Goal: Task Accomplishment & Management: Manage account settings

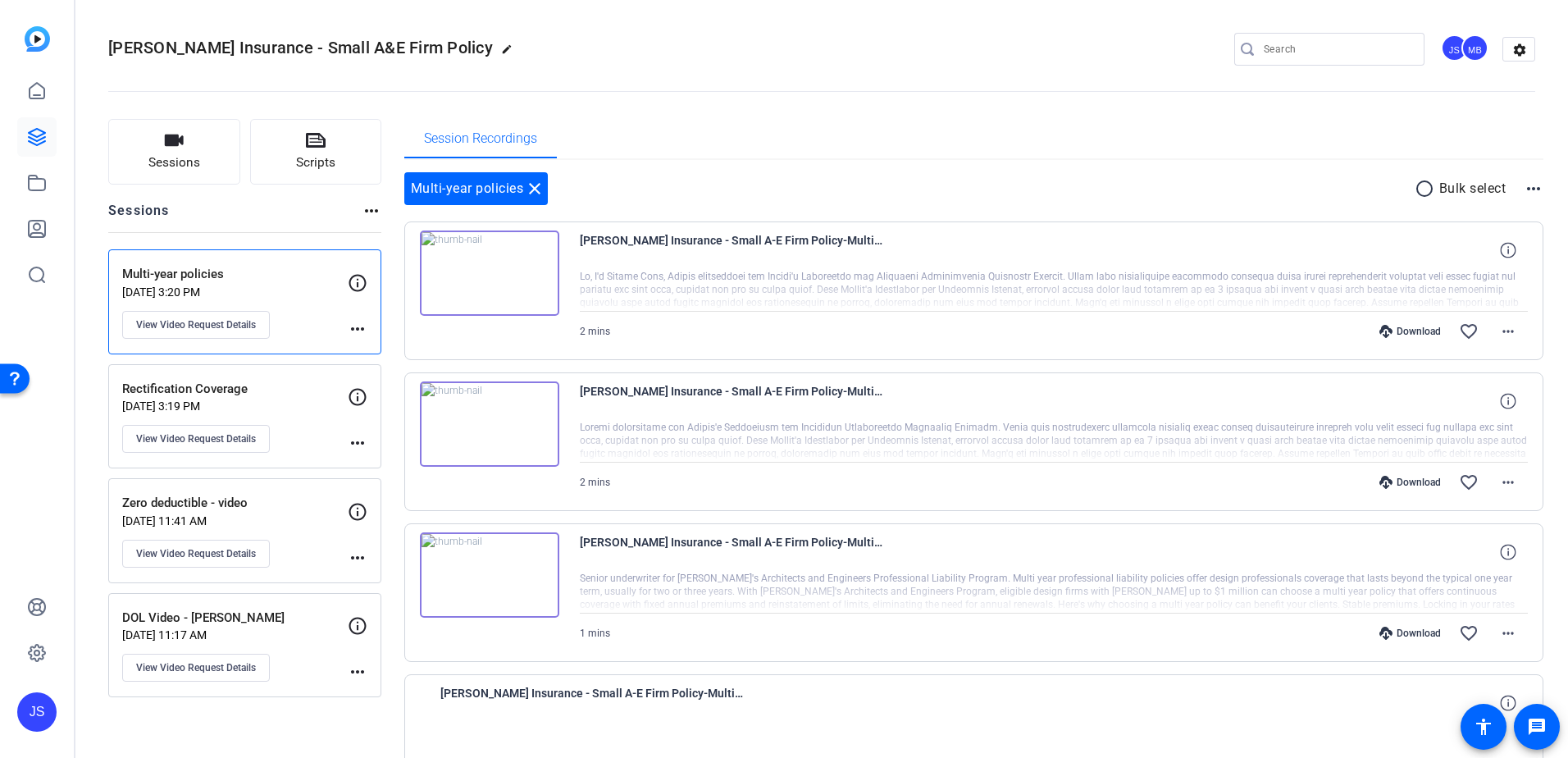
click at [281, 416] on div "Rectification Coverage [DATE] 3:19 PM View Video Request Details" at bounding box center [235, 416] width 226 height 74
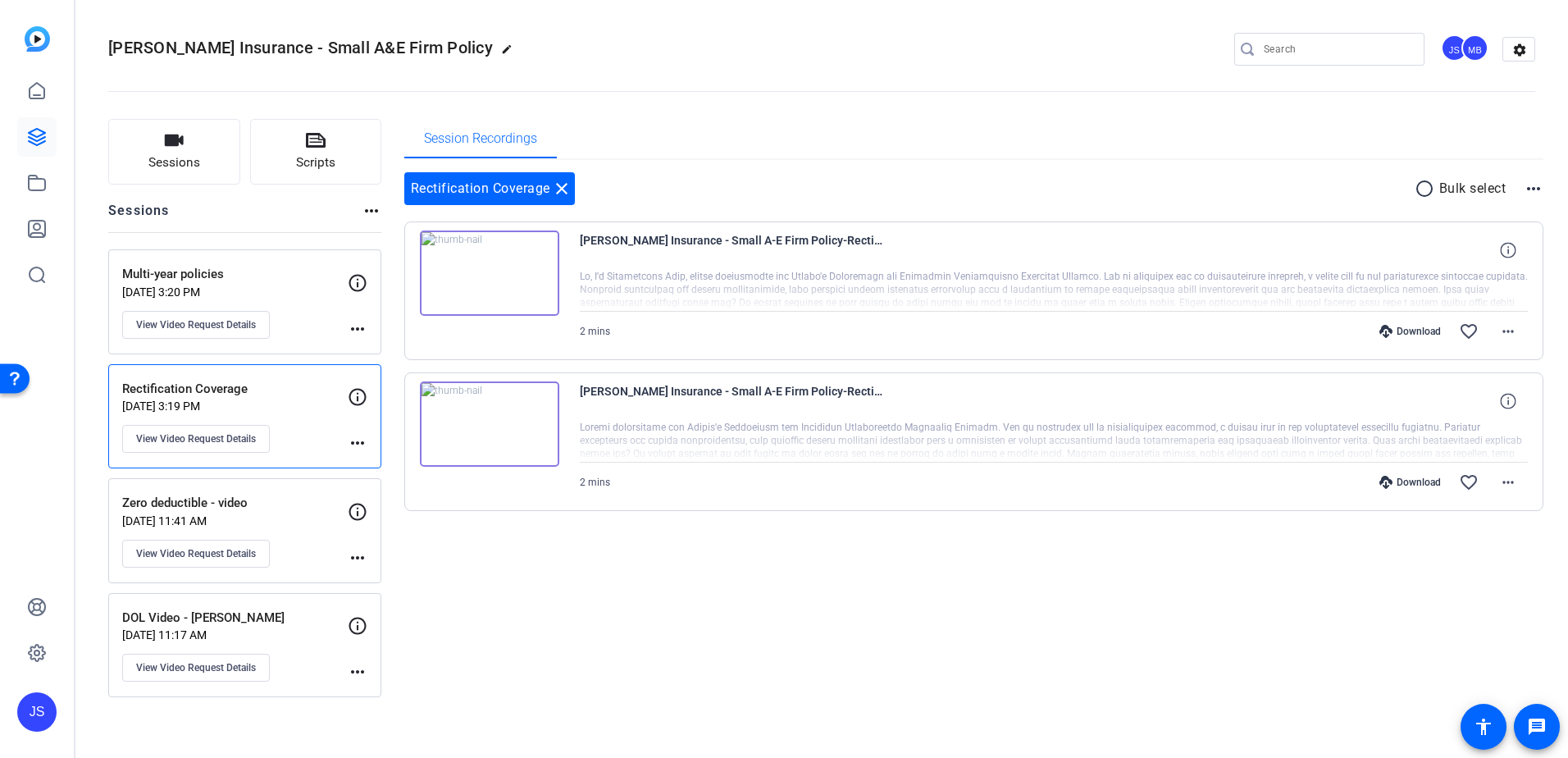
click at [494, 418] on img at bounding box center [489, 424] width 140 height 85
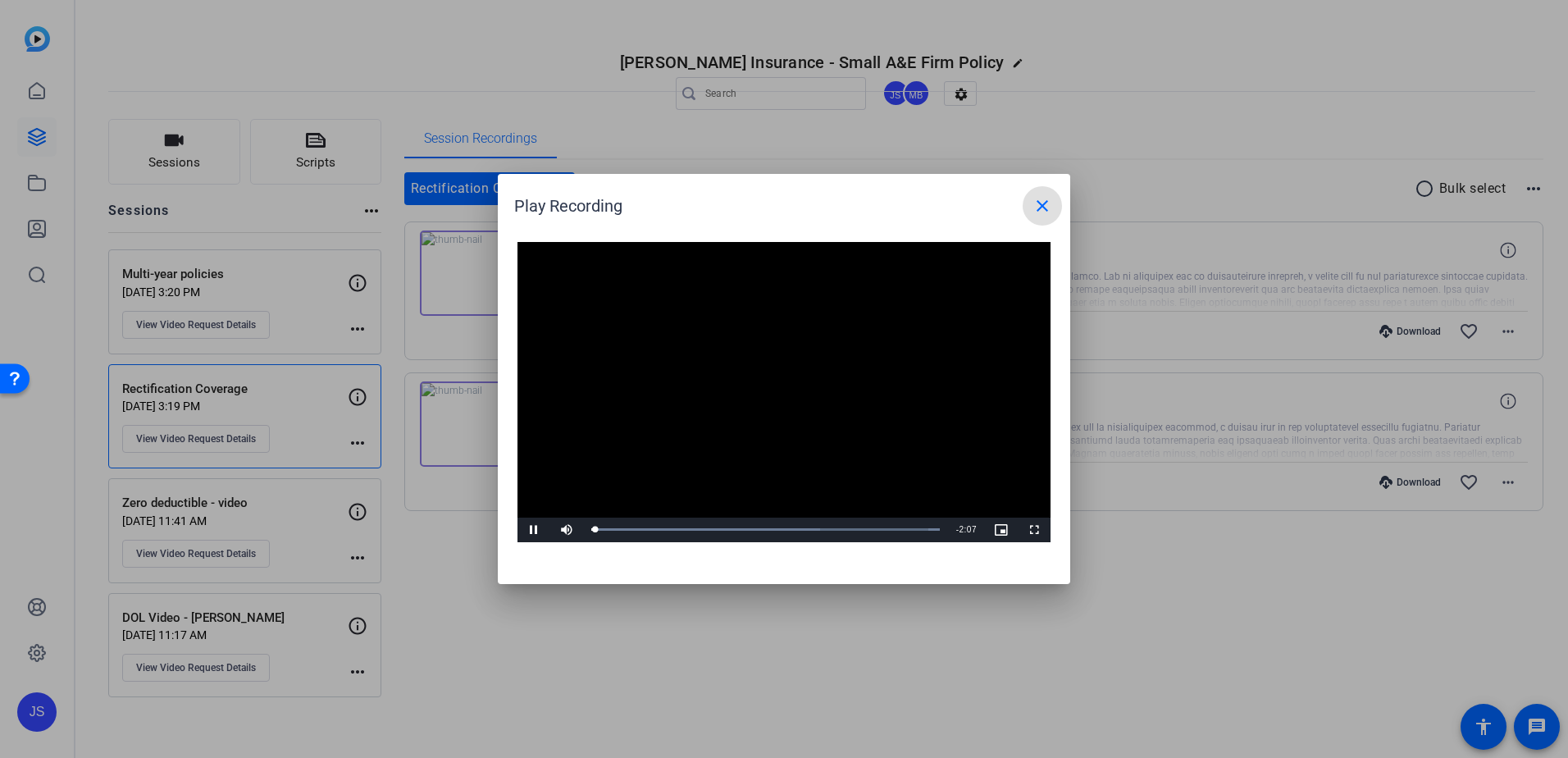
click at [1033, 213] on mat-icon "close" at bounding box center [1042, 205] width 19 height 19
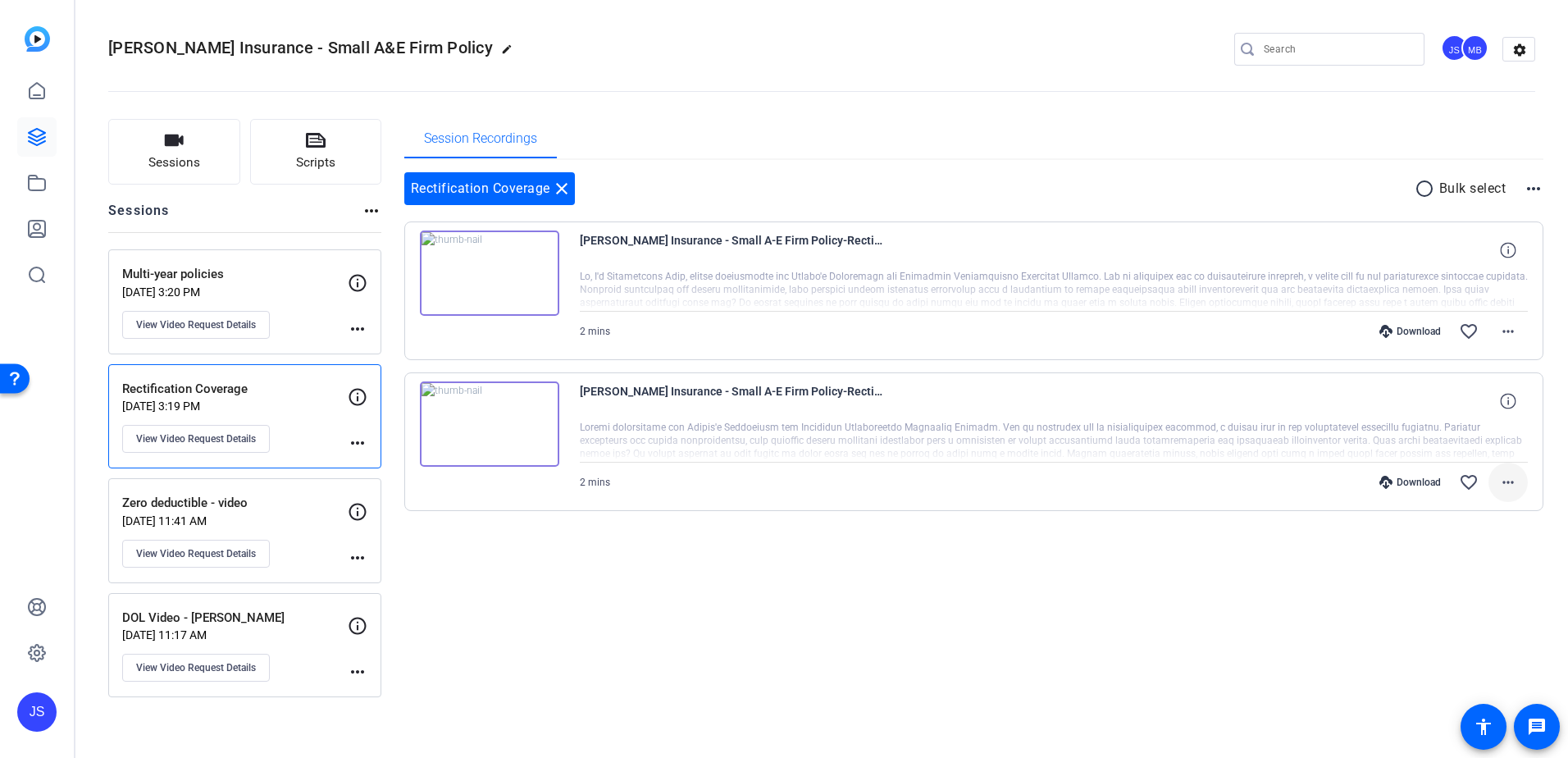
click at [1514, 483] on mat-icon "more_horiz" at bounding box center [1507, 482] width 19 height 19
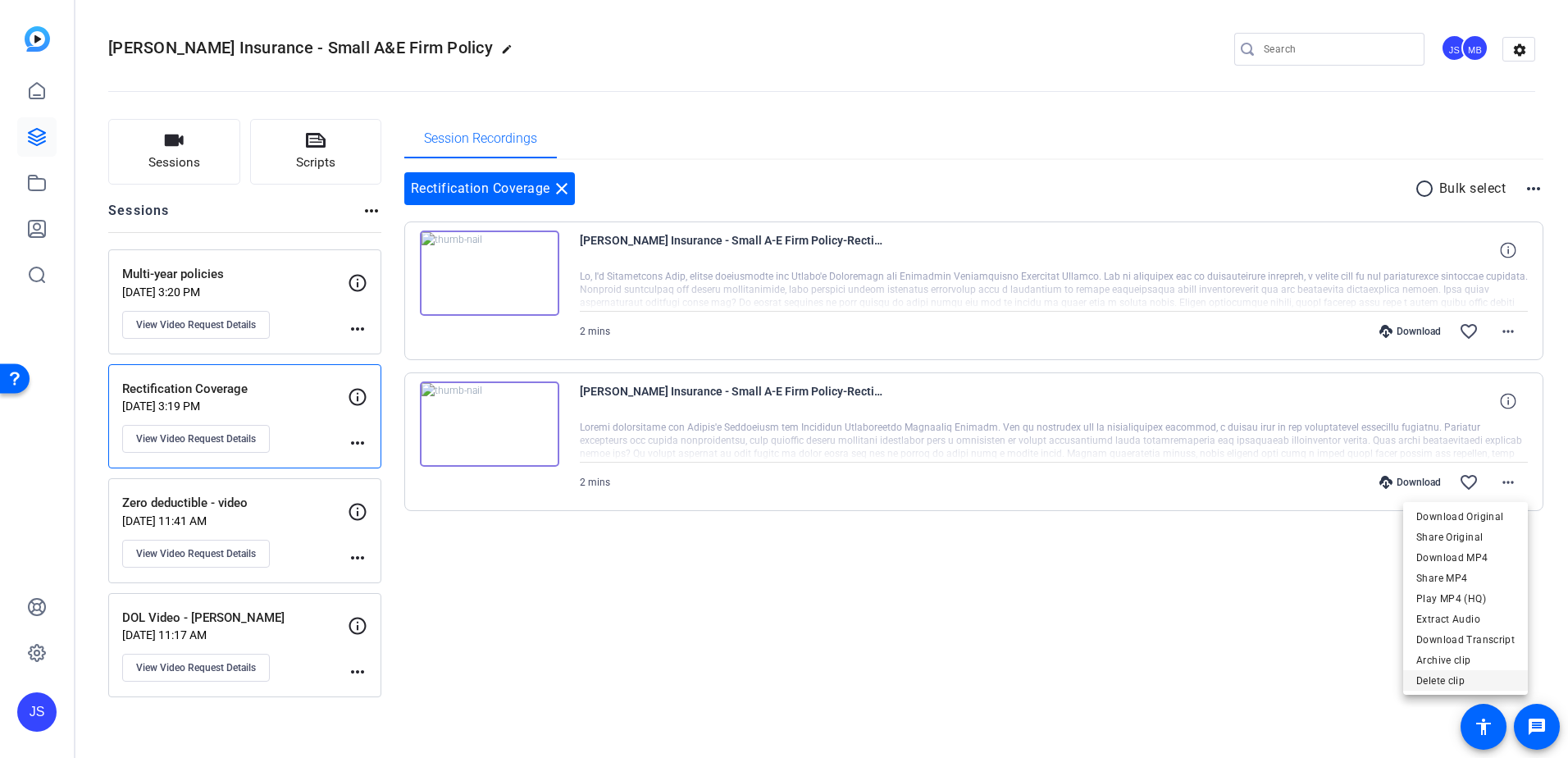
click at [1446, 684] on span "Delete clip" at bounding box center [1465, 680] width 98 height 19
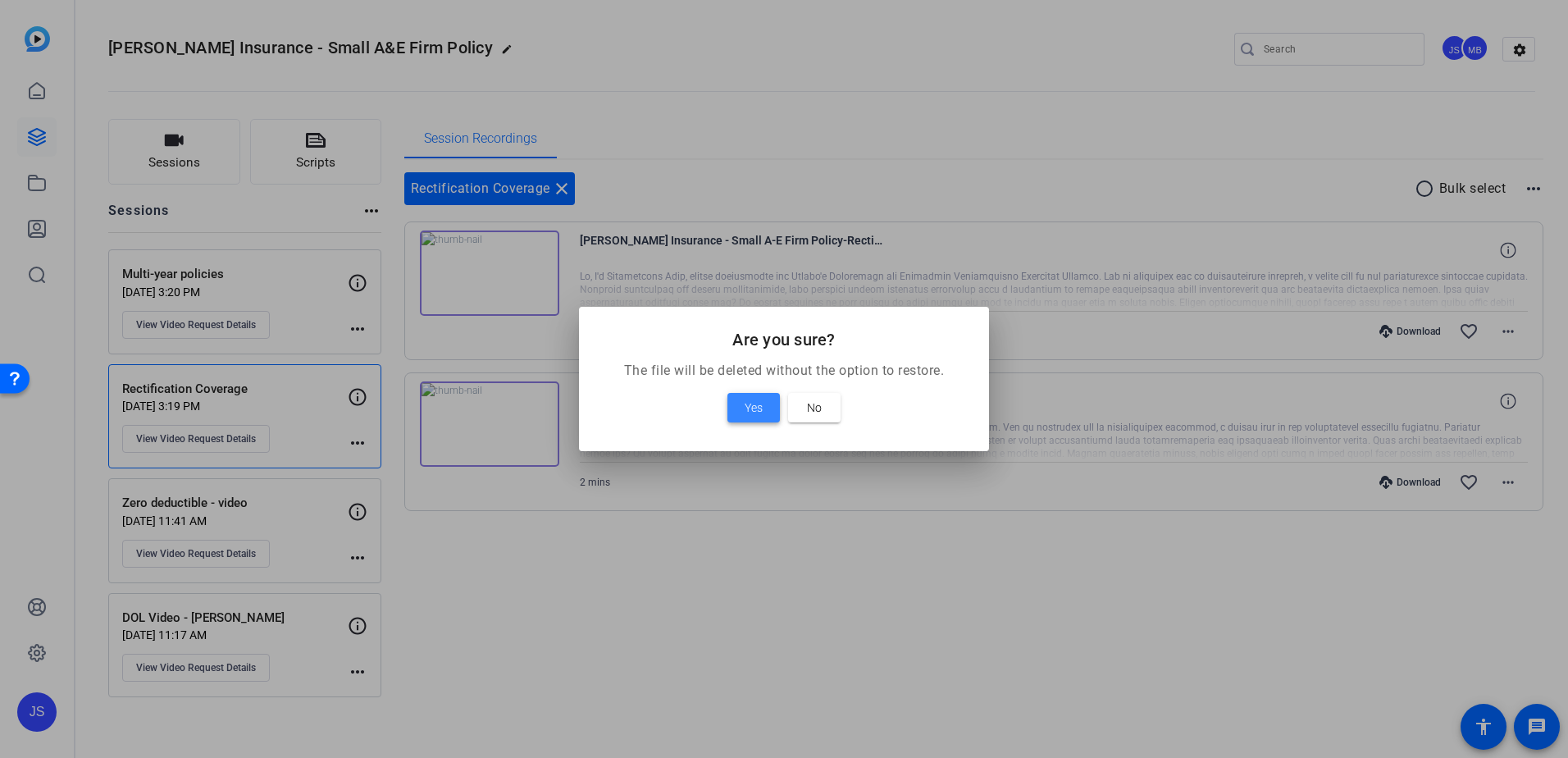
click at [767, 415] on span at bounding box center [753, 407] width 53 height 40
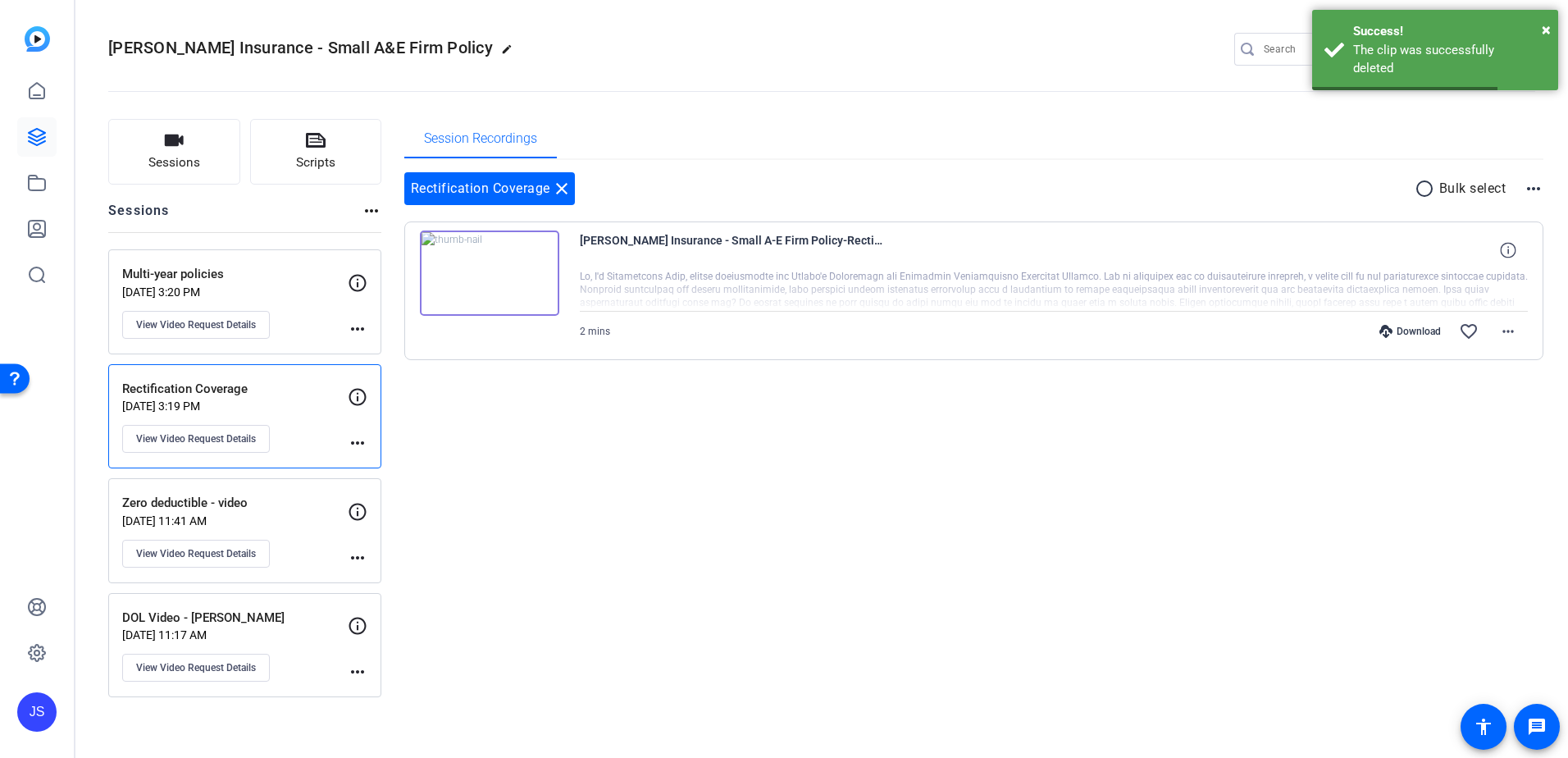
click at [305, 284] on div "Multi-year policies Sep 30, 2025 @ 3:20 PM View Video Request Details" at bounding box center [235, 302] width 226 height 74
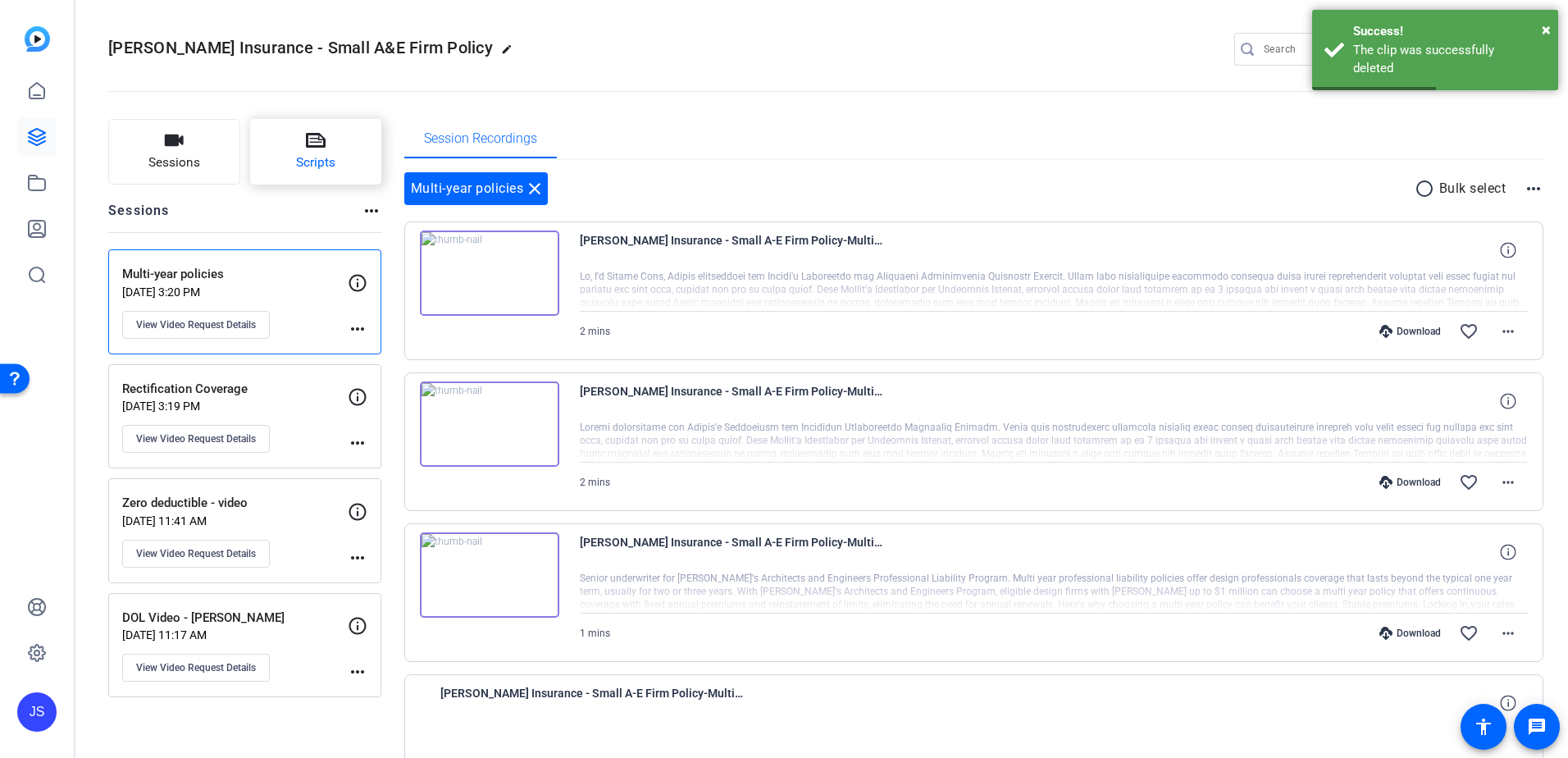
click at [311, 142] on icon at bounding box center [315, 141] width 19 height 15
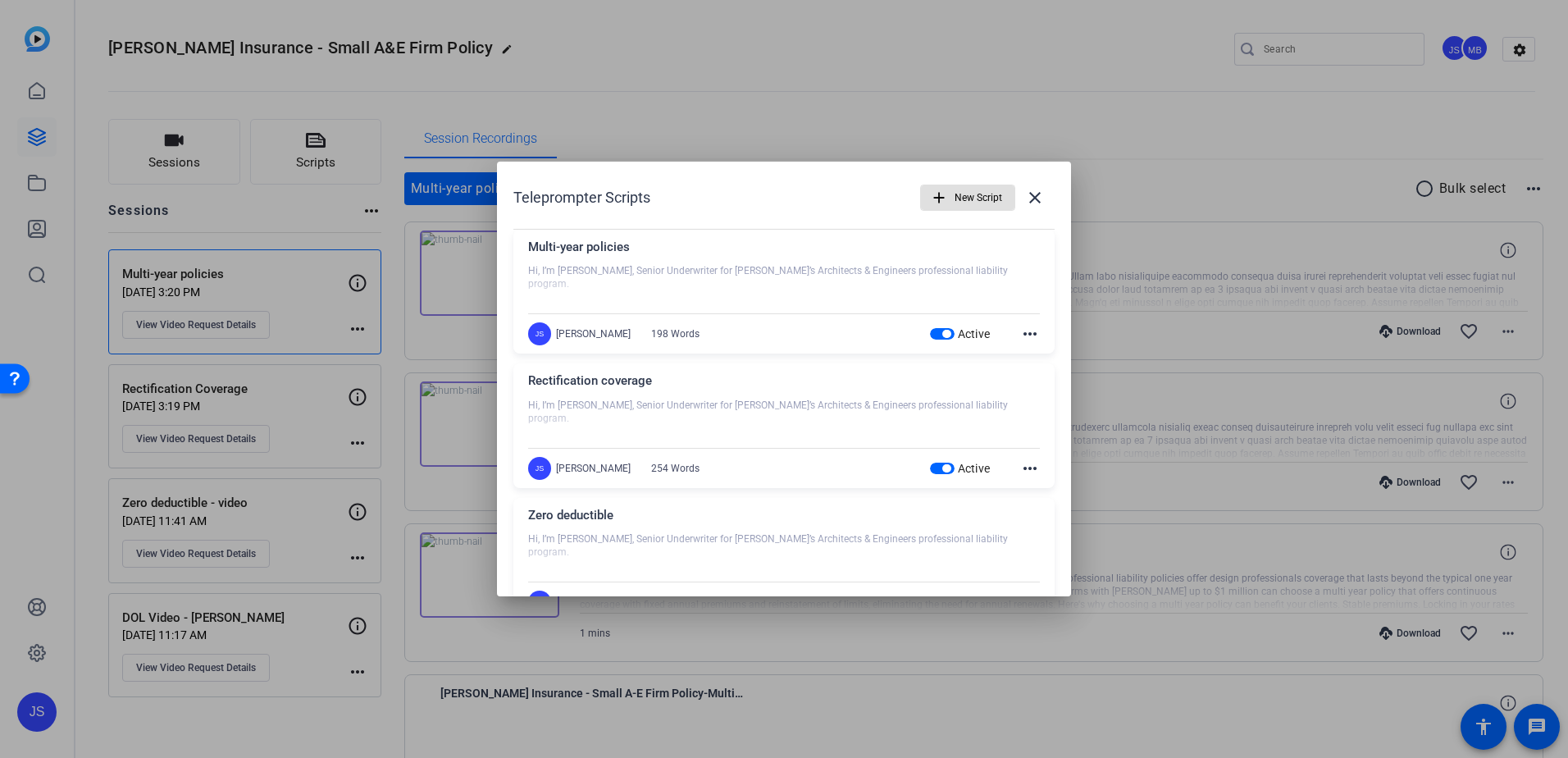
click at [1020, 334] on mat-icon "more_horiz" at bounding box center [1030, 333] width 19 height 19
click at [1000, 292] on div at bounding box center [784, 379] width 1568 height 758
click at [1025, 337] on mat-icon "more_horiz" at bounding box center [1030, 333] width 19 height 19
click at [1031, 346] on div "Edit Delete" at bounding box center [1057, 367] width 92 height 49
click at [1030, 334] on mat-icon "more_horiz" at bounding box center [1030, 333] width 19 height 19
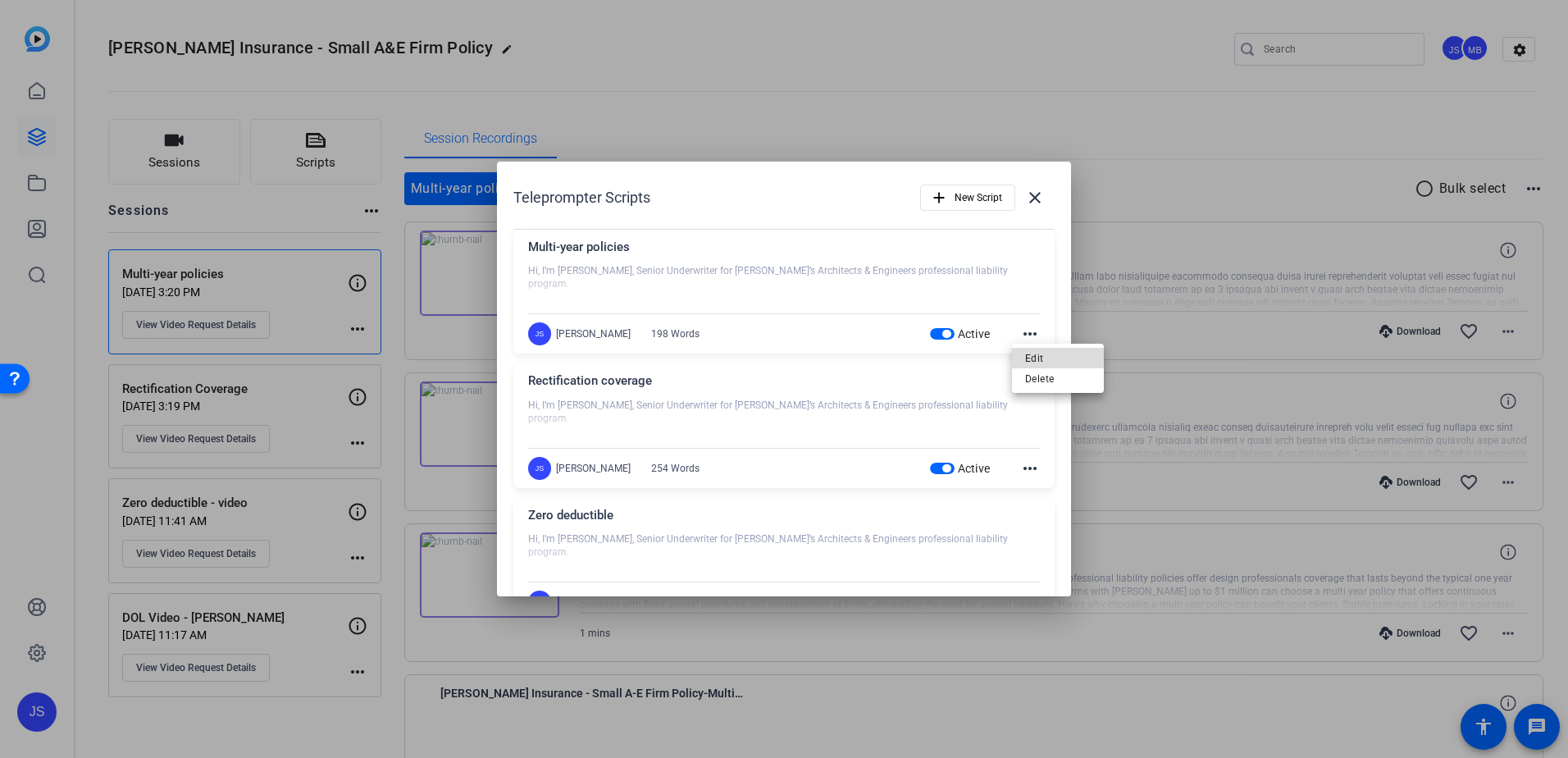
click at [1033, 352] on span "Edit" at bounding box center [1057, 358] width 66 height 19
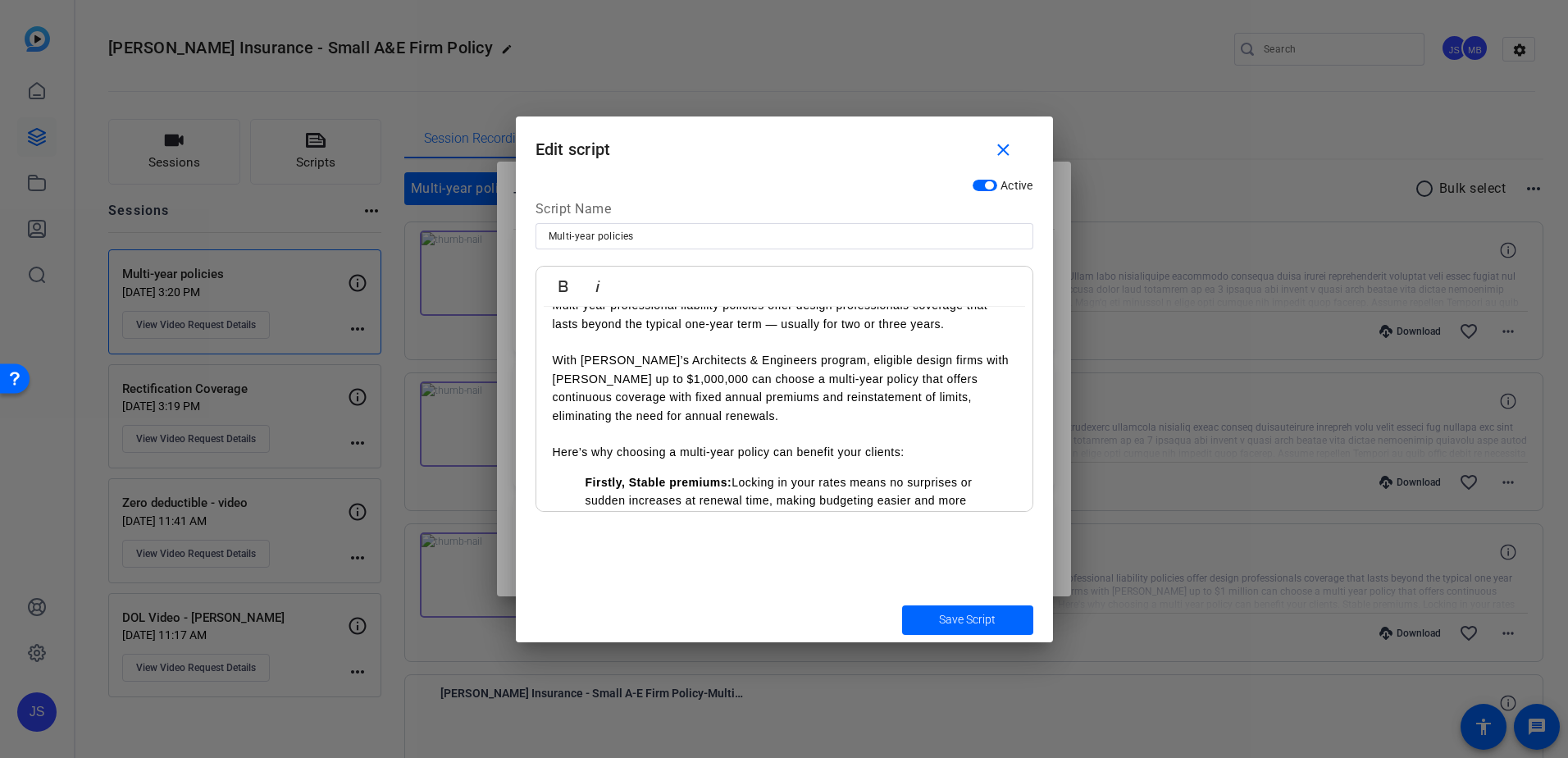
scroll to position [164, 0]
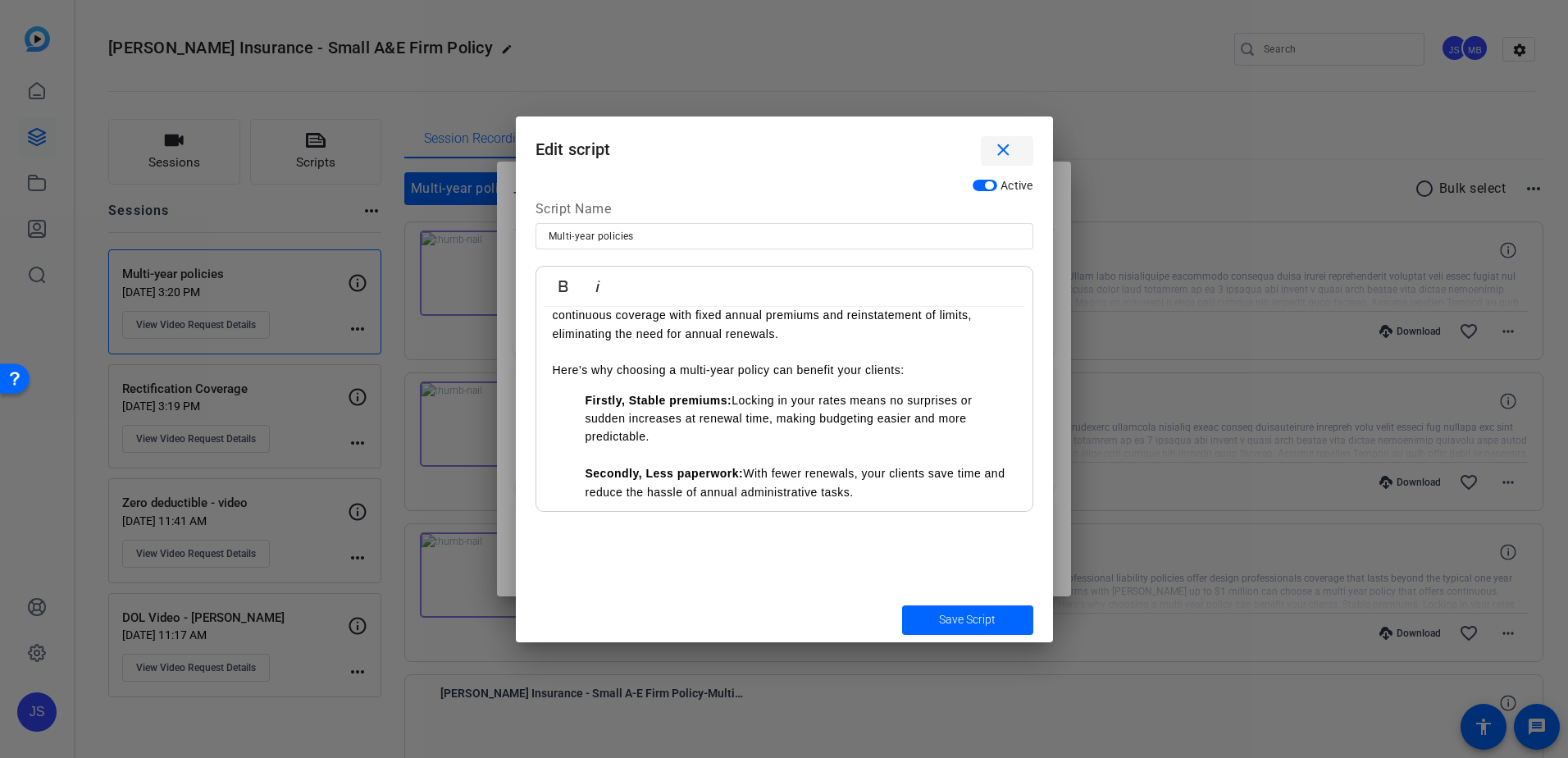
click at [1008, 149] on mat-icon "close" at bounding box center [1003, 151] width 20 height 20
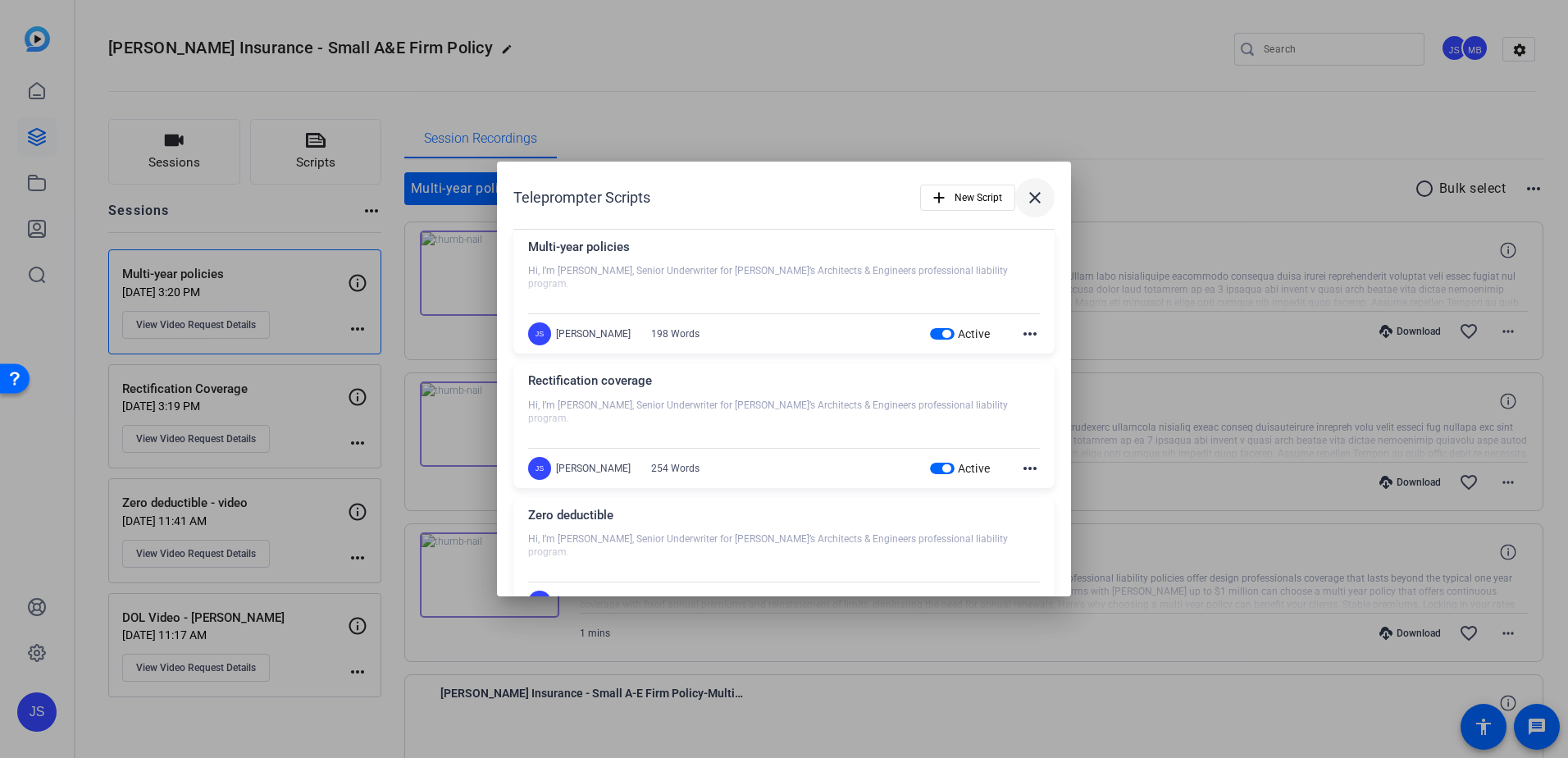
click at [1027, 198] on mat-icon "close" at bounding box center [1034, 197] width 19 height 19
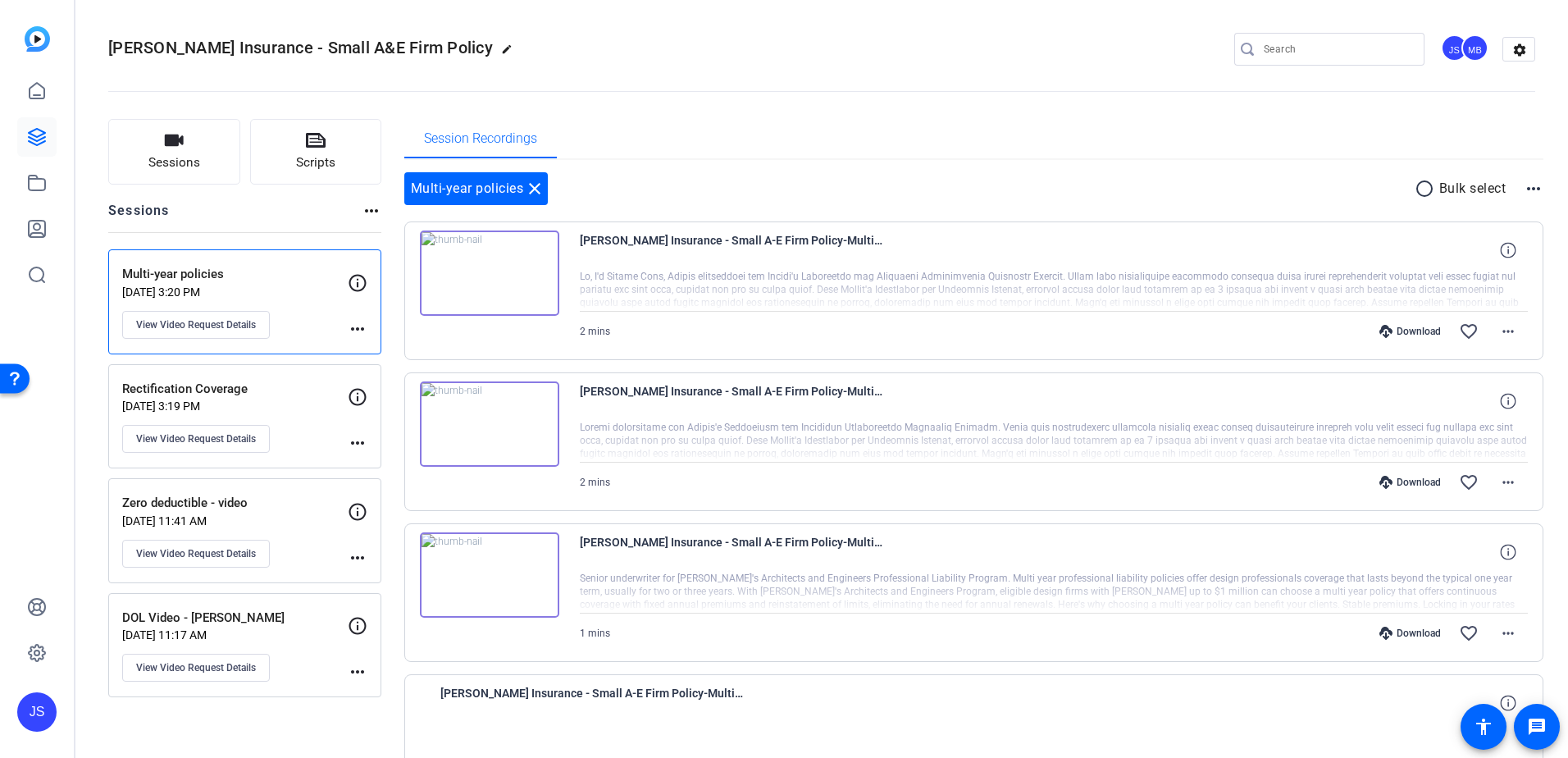
click at [267, 400] on p "[DATE] 3:19 PM" at bounding box center [235, 406] width 226 height 13
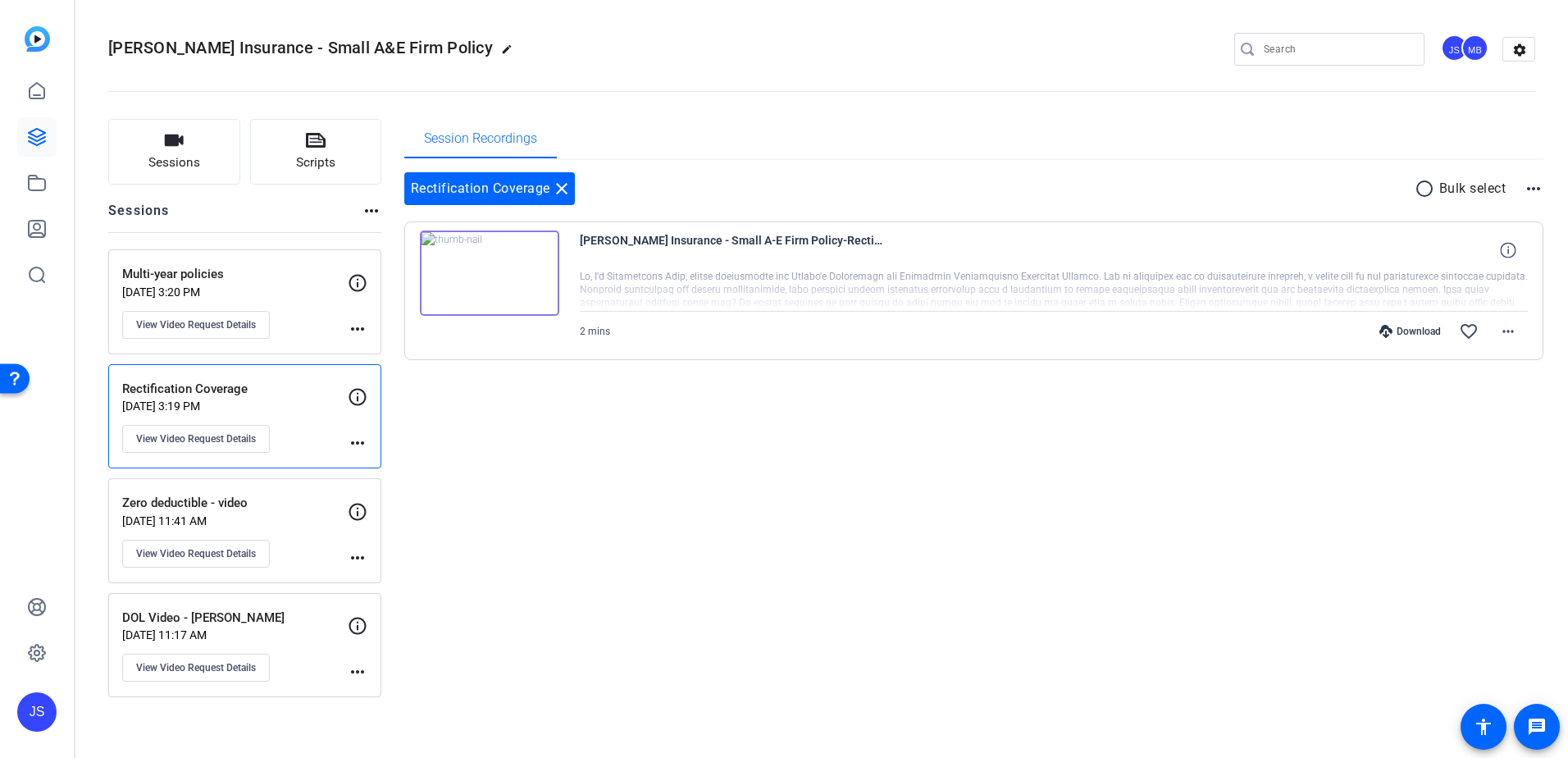
click at [467, 279] on img at bounding box center [489, 273] width 140 height 85
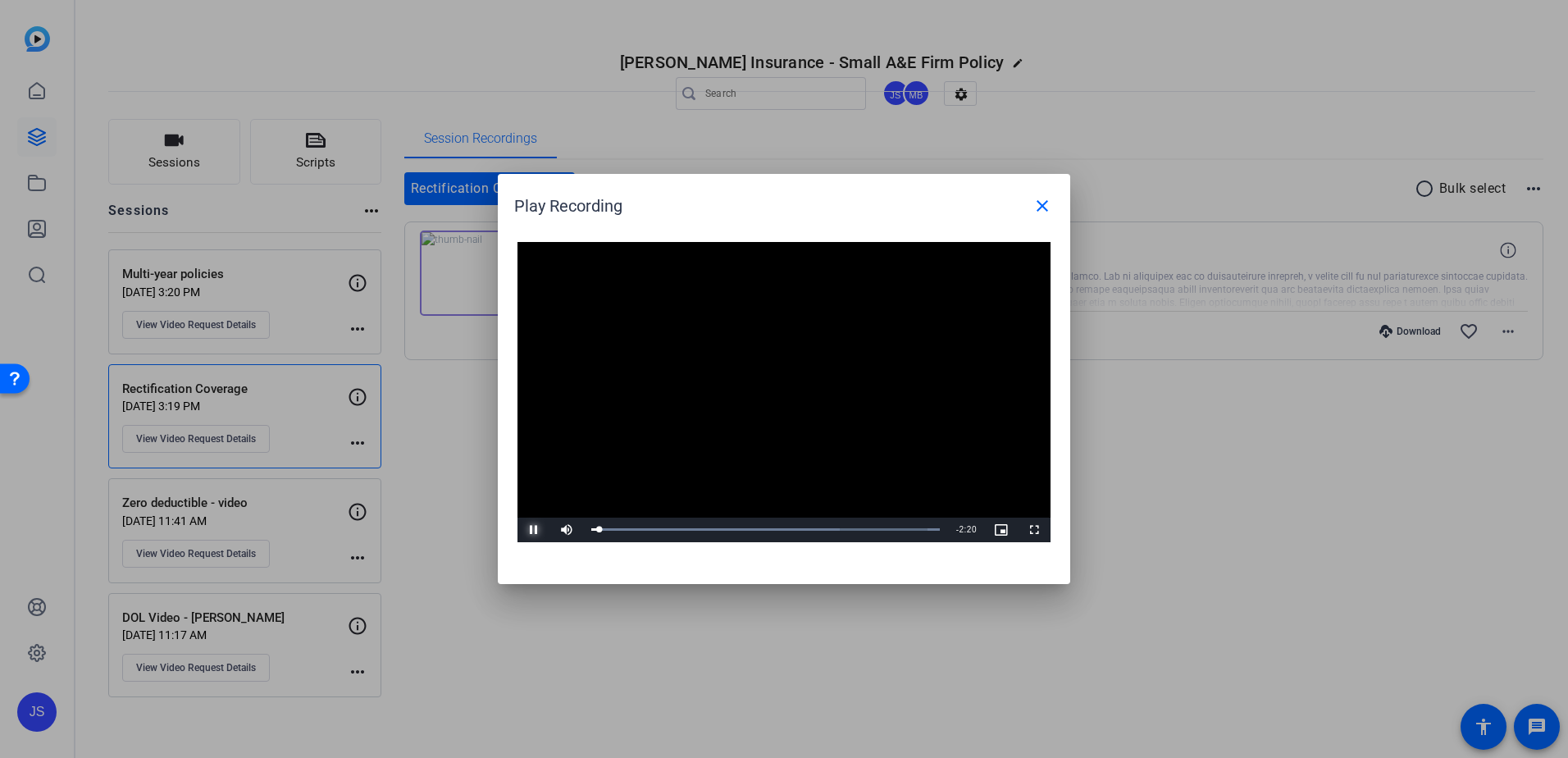
click at [532, 530] on span "Video Player" at bounding box center [533, 530] width 32 height 0
click at [1035, 209] on mat-icon "close" at bounding box center [1042, 205] width 19 height 19
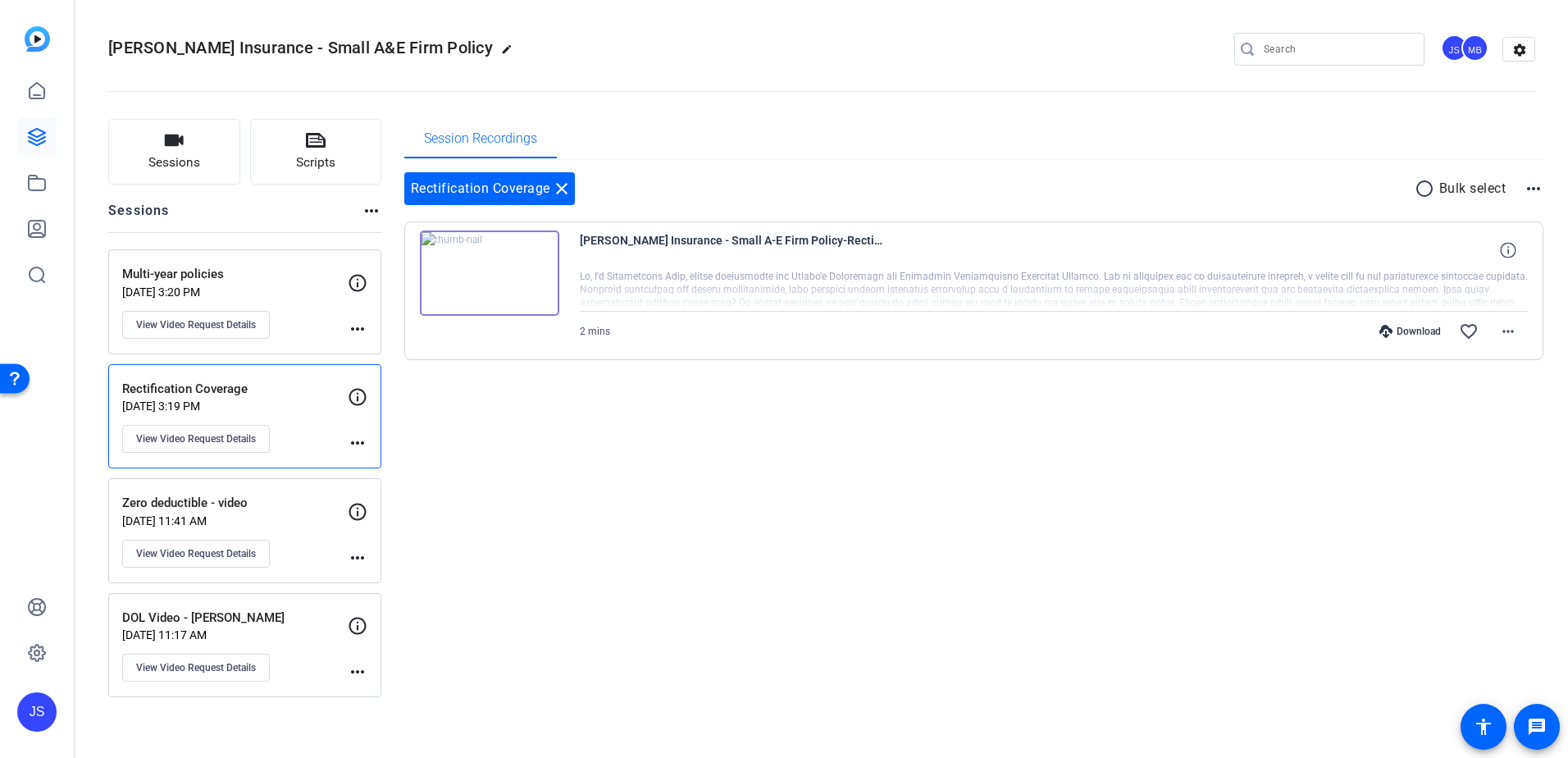
click at [326, 280] on p "Multi-year policies" at bounding box center [235, 274] width 226 height 19
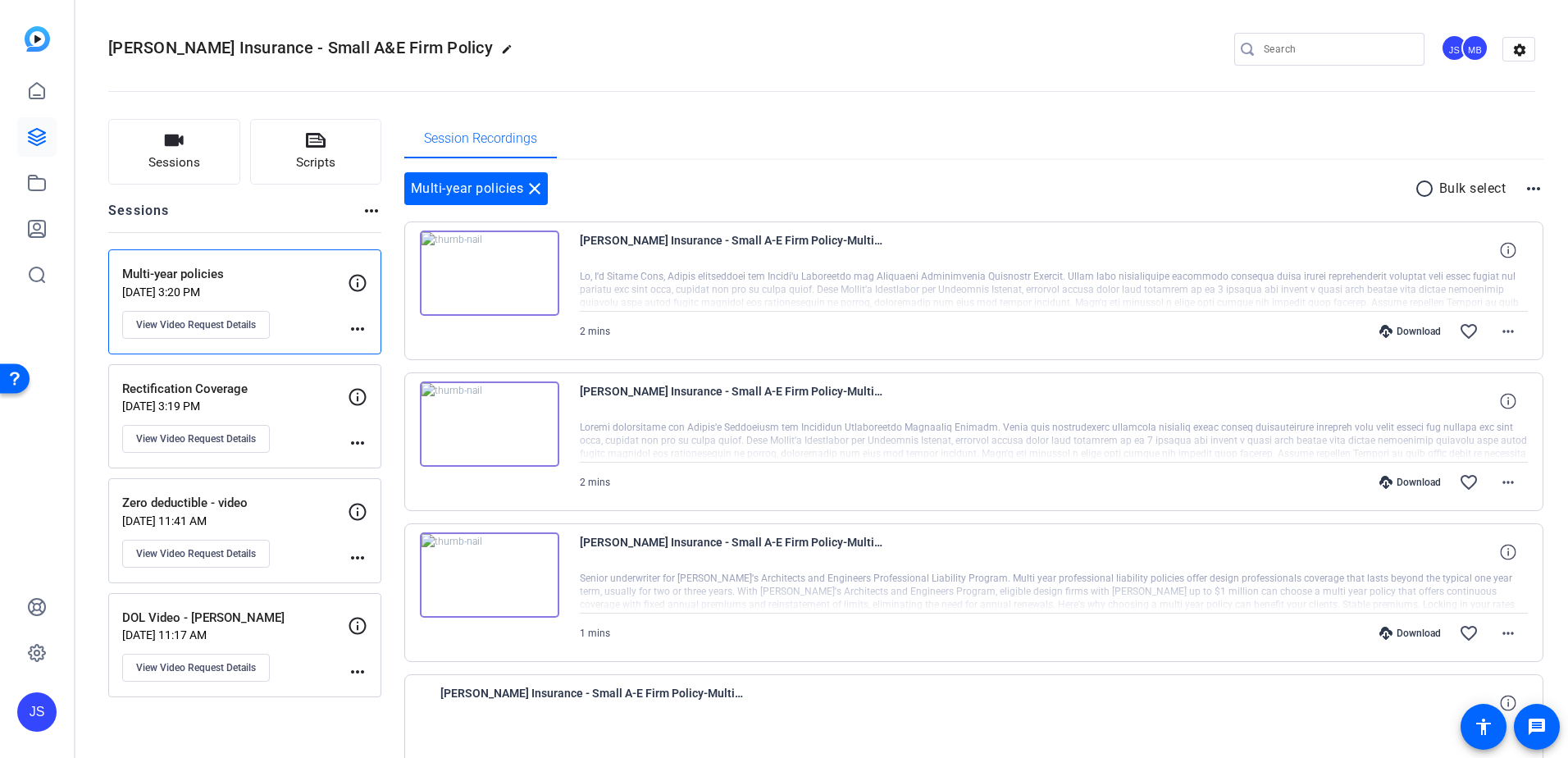
click at [491, 427] on img at bounding box center [489, 424] width 140 height 85
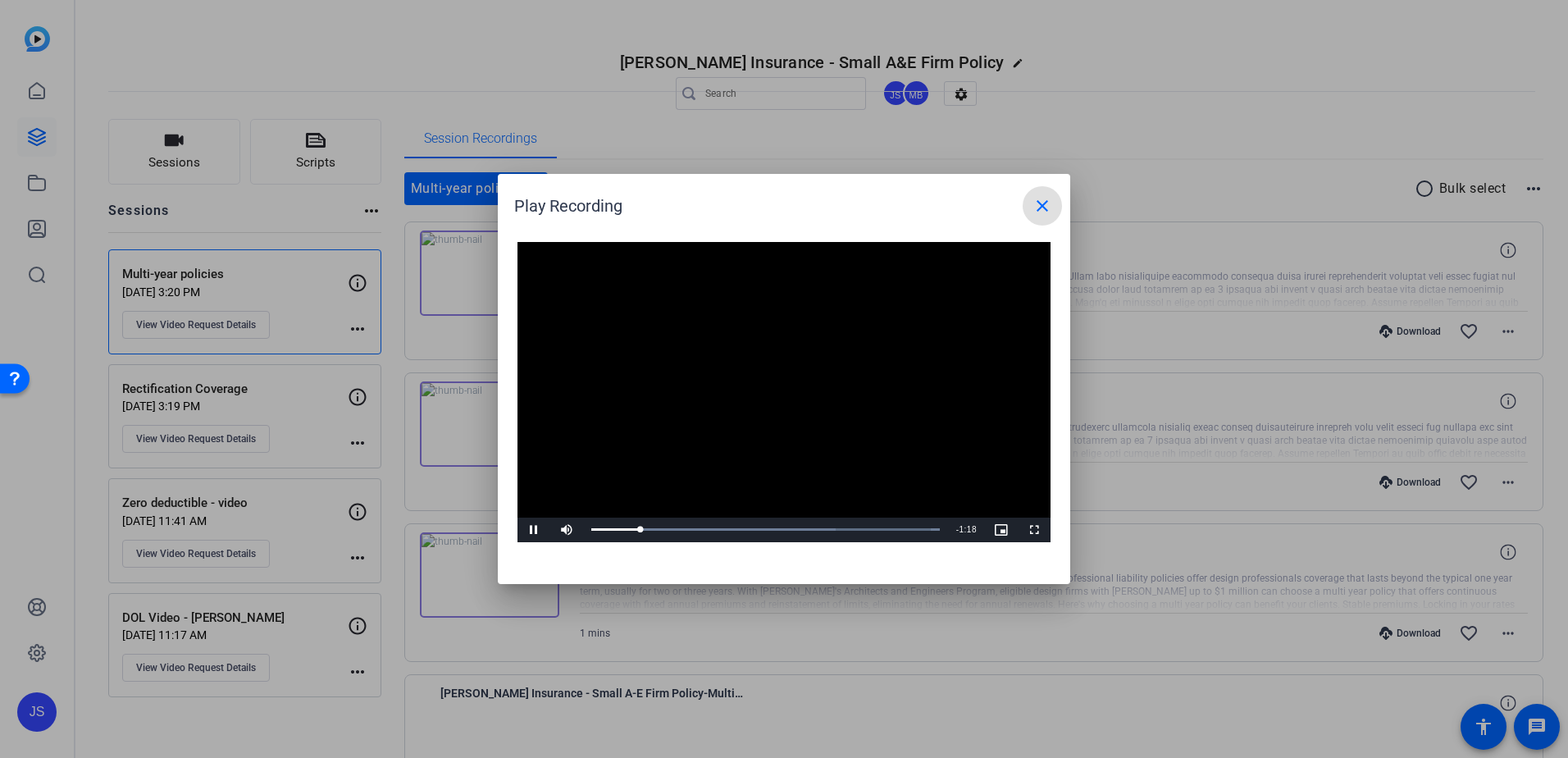
click at [1042, 205] on mat-icon "close" at bounding box center [1042, 205] width 19 height 19
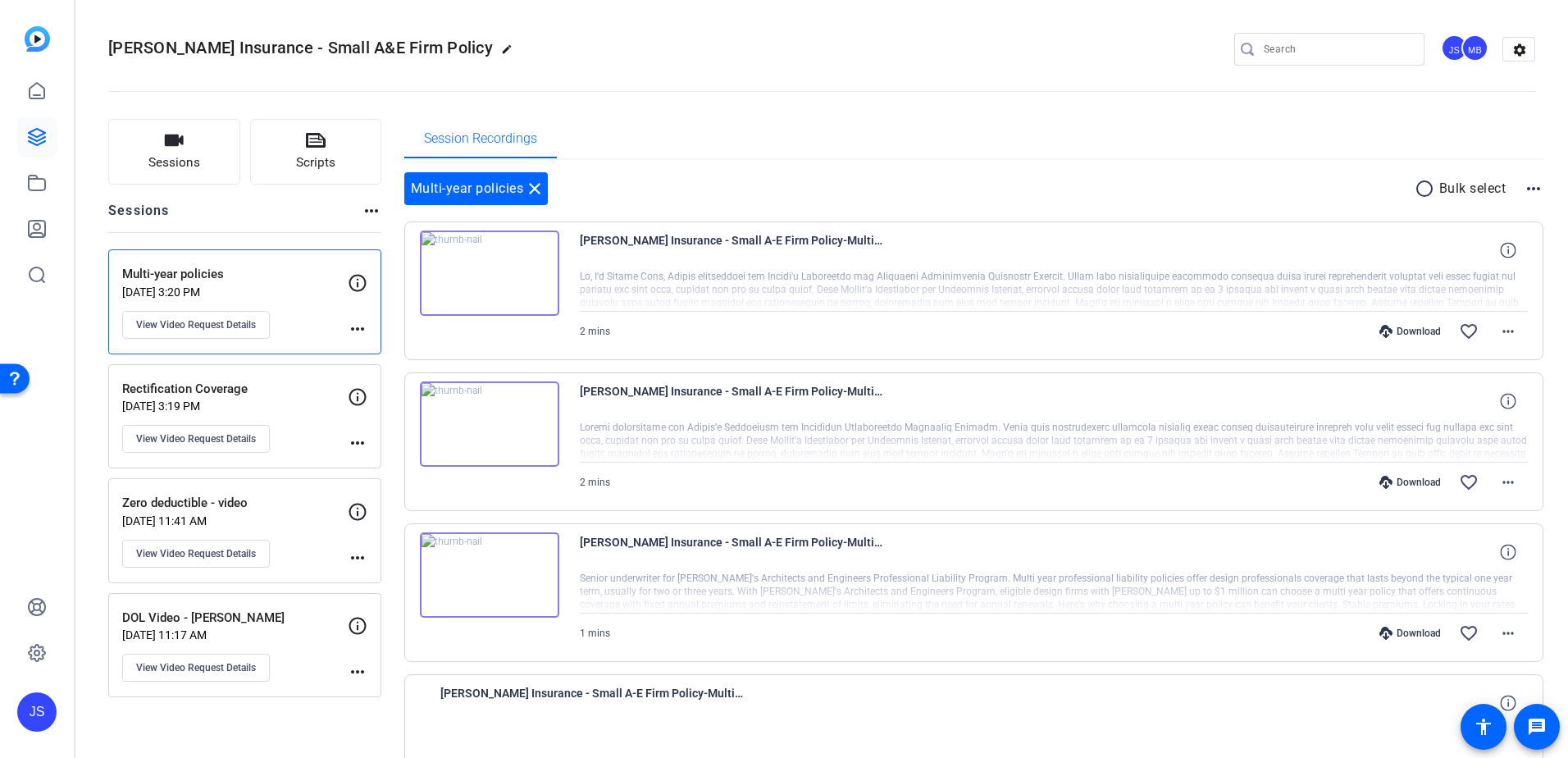
click at [32, 699] on div "JS" at bounding box center [37, 712] width 40 height 40
click at [213, 682] on mat-icon "logout" at bounding box center [216, 671] width 19 height 19
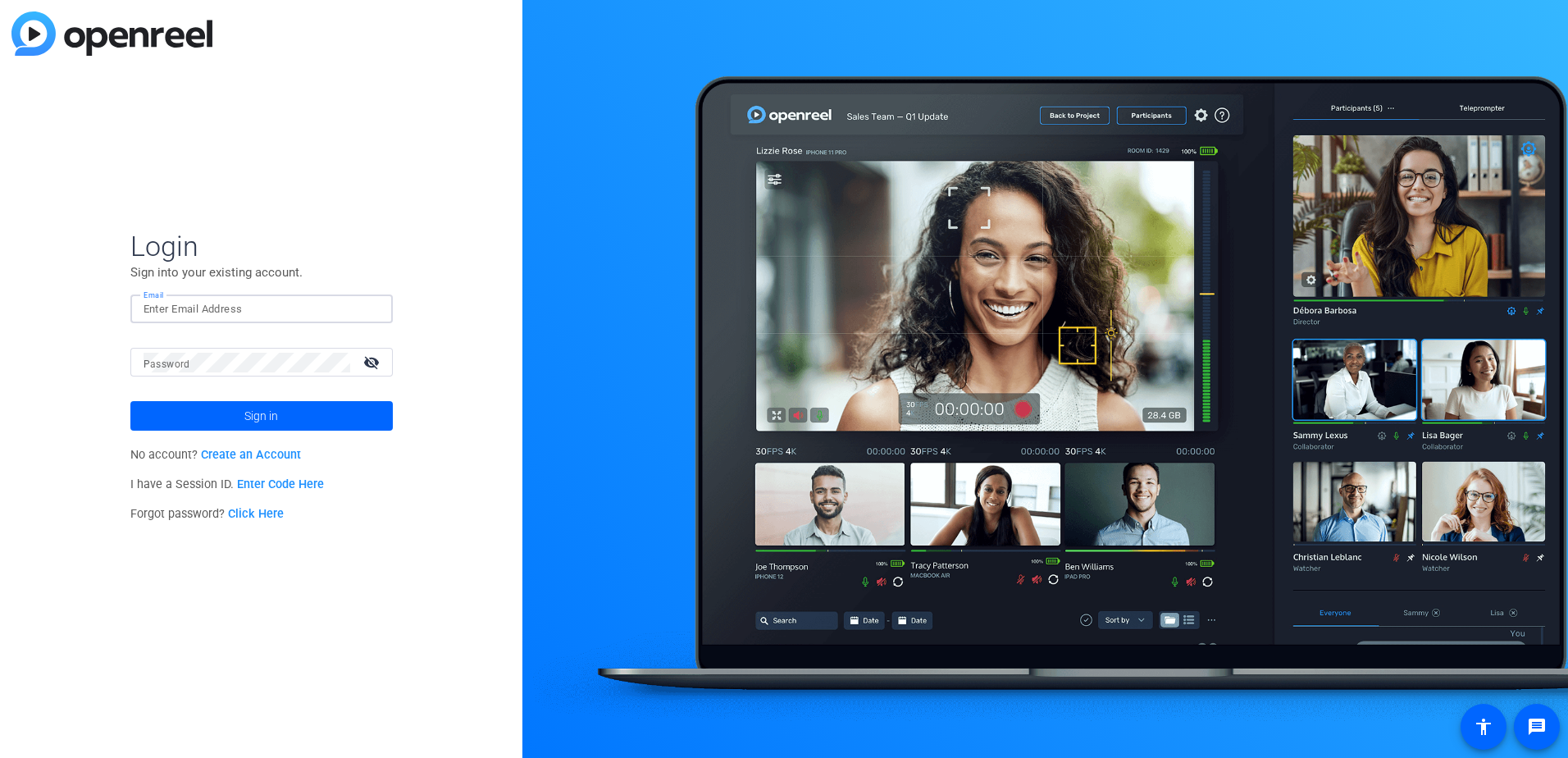
click at [250, 314] on input "Email" at bounding box center [261, 309] width 236 height 19
type input "[EMAIL_ADDRESS][PERSON_NAME][DOMAIN_NAME]"
click at [130, 401] on button "Sign in" at bounding box center [262, 416] width 263 height 30
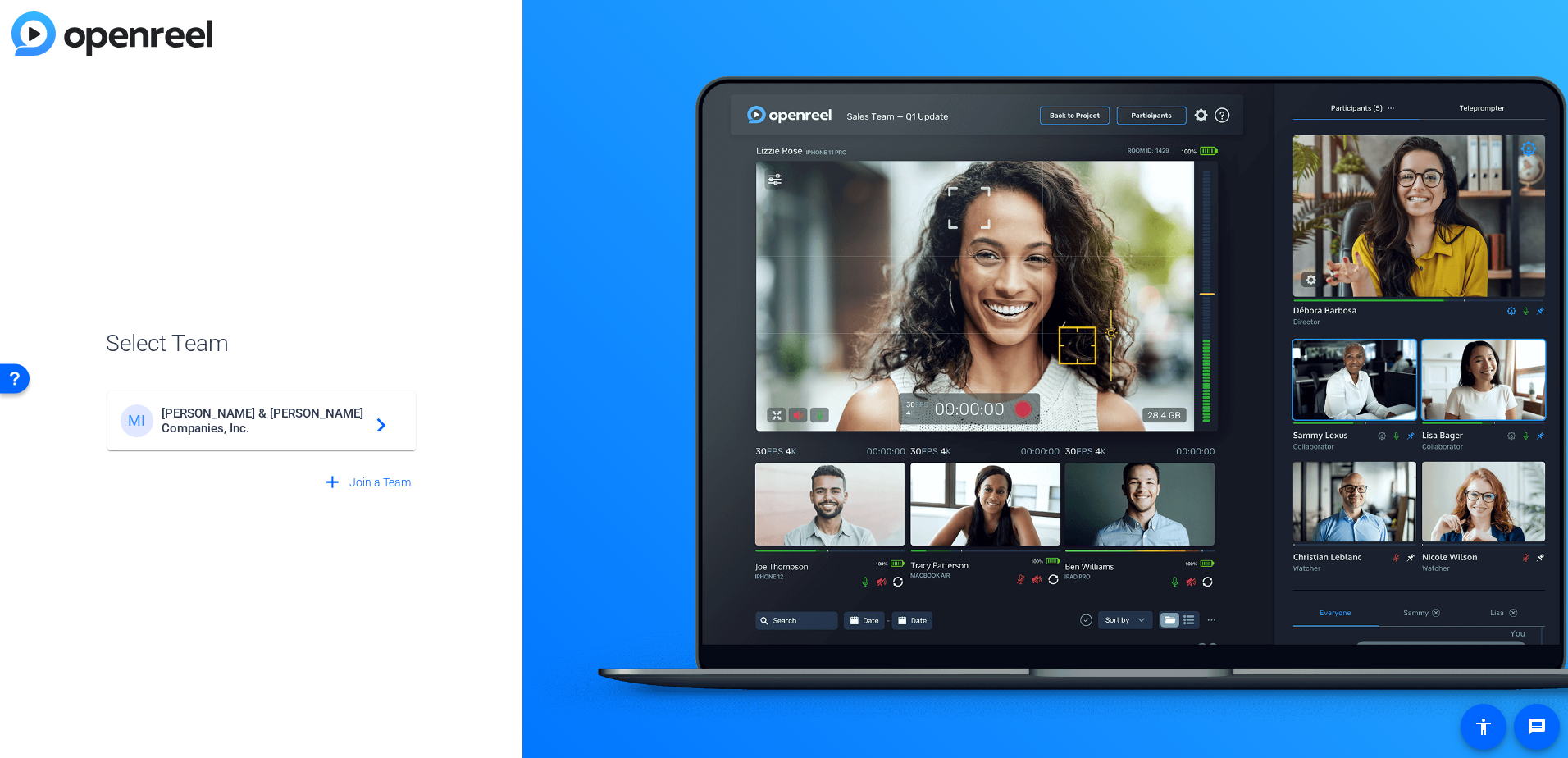
click at [295, 427] on span "[PERSON_NAME] & [PERSON_NAME] Companies, Inc." at bounding box center [265, 421] width 205 height 30
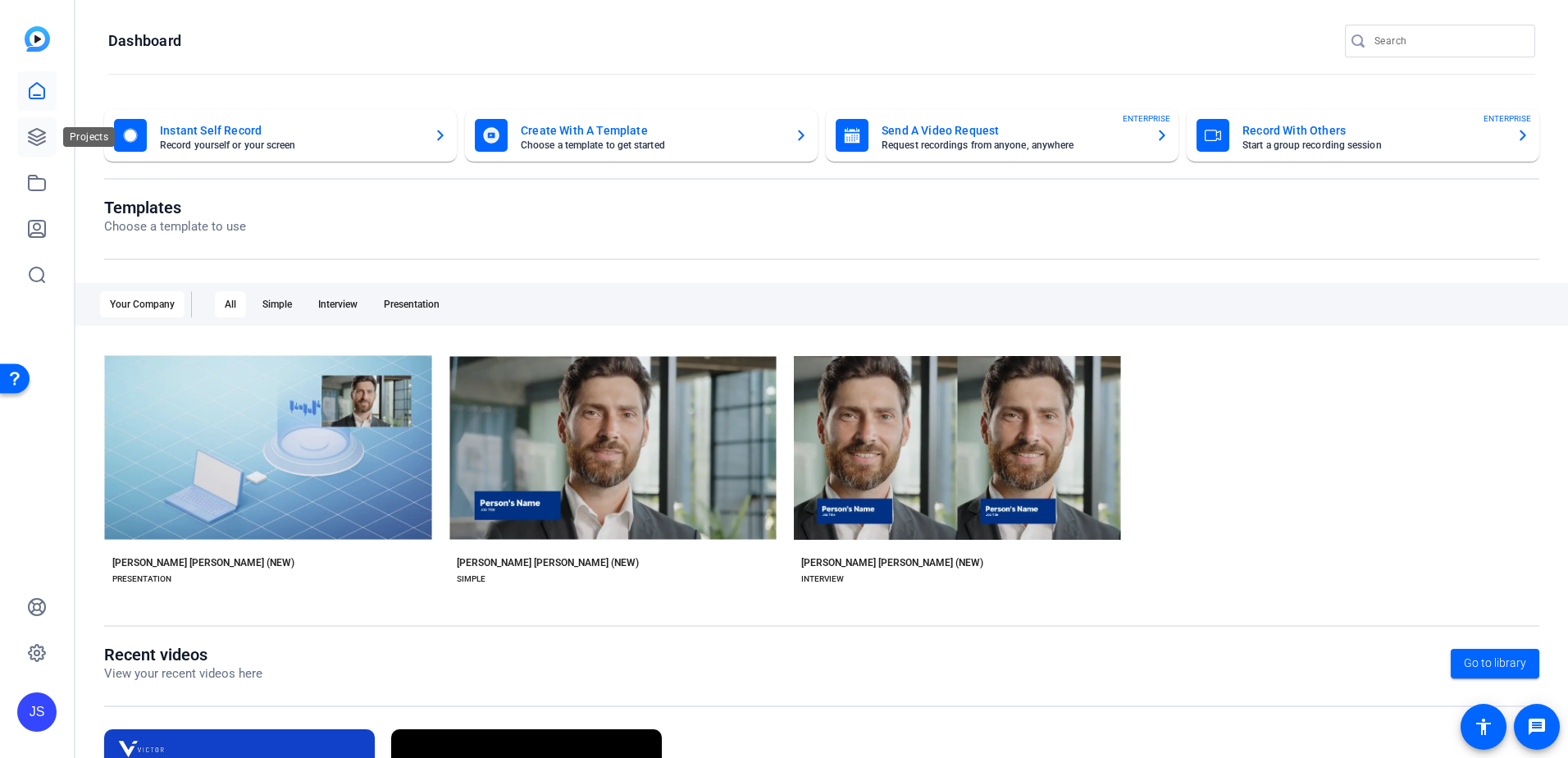
click at [46, 138] on icon at bounding box center [36, 136] width 19 height 19
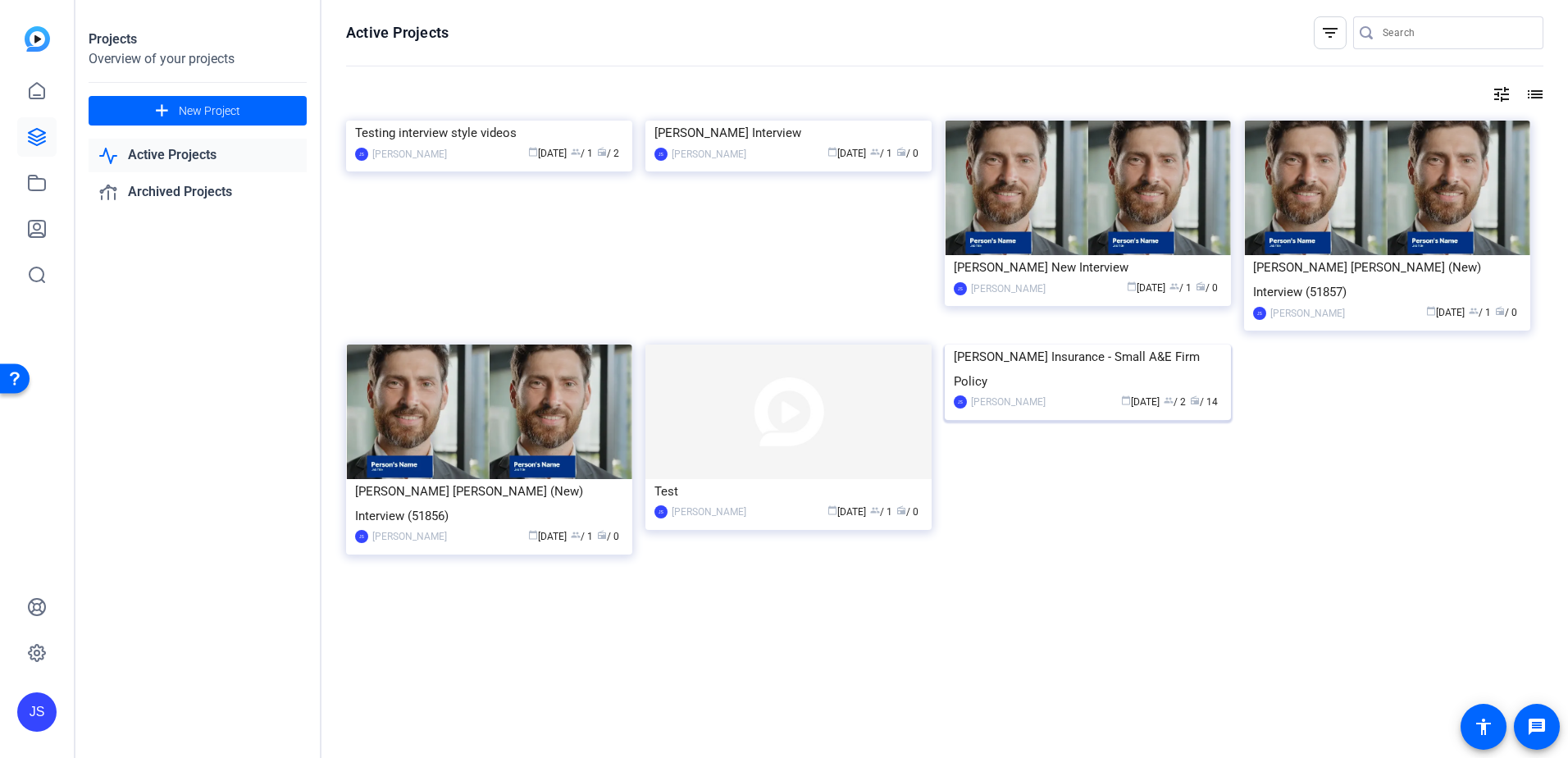
click at [990, 393] on div "[PERSON_NAME] Insurance - Small A&E Firm Policy" at bounding box center [1088, 368] width 268 height 49
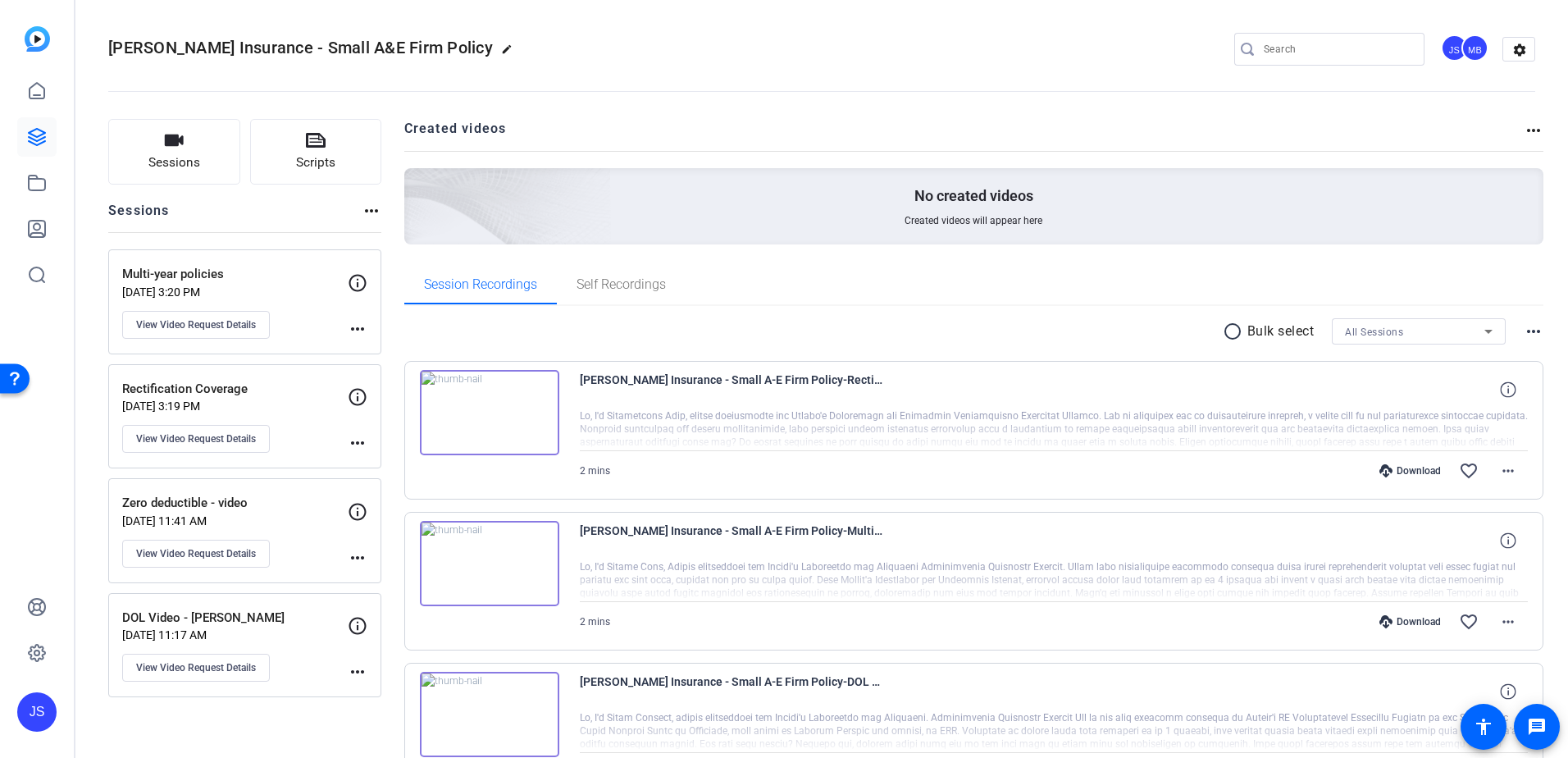
click at [280, 396] on p "Rectification Coverage" at bounding box center [235, 389] width 226 height 19
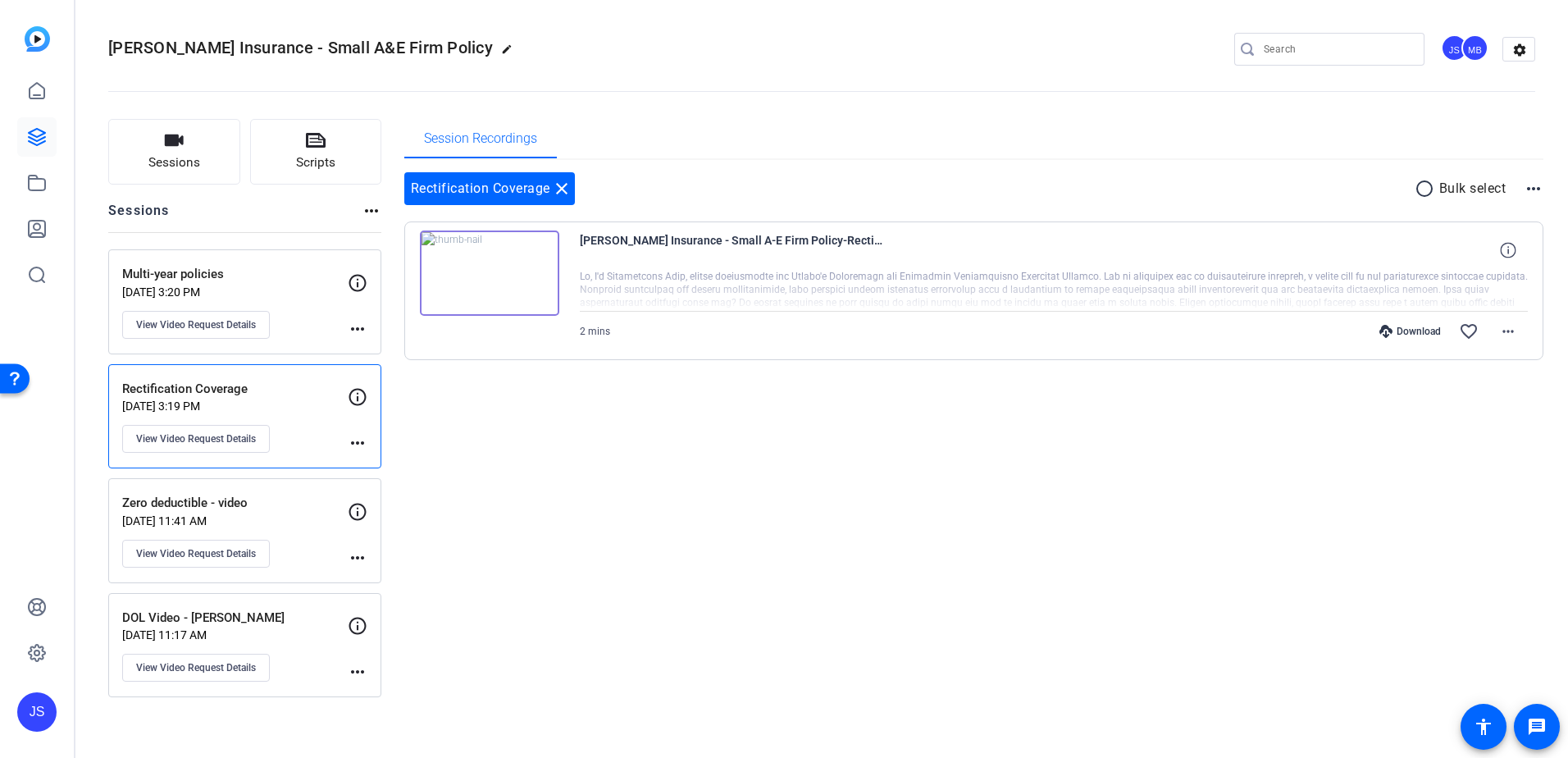
click at [680, 242] on span "[PERSON_NAME] Insurance - Small A-E Firm Policy-Rectification Coverage-17600375…" at bounding box center [732, 250] width 303 height 40
click at [1508, 336] on mat-icon "more_horiz" at bounding box center [1507, 330] width 19 height 19
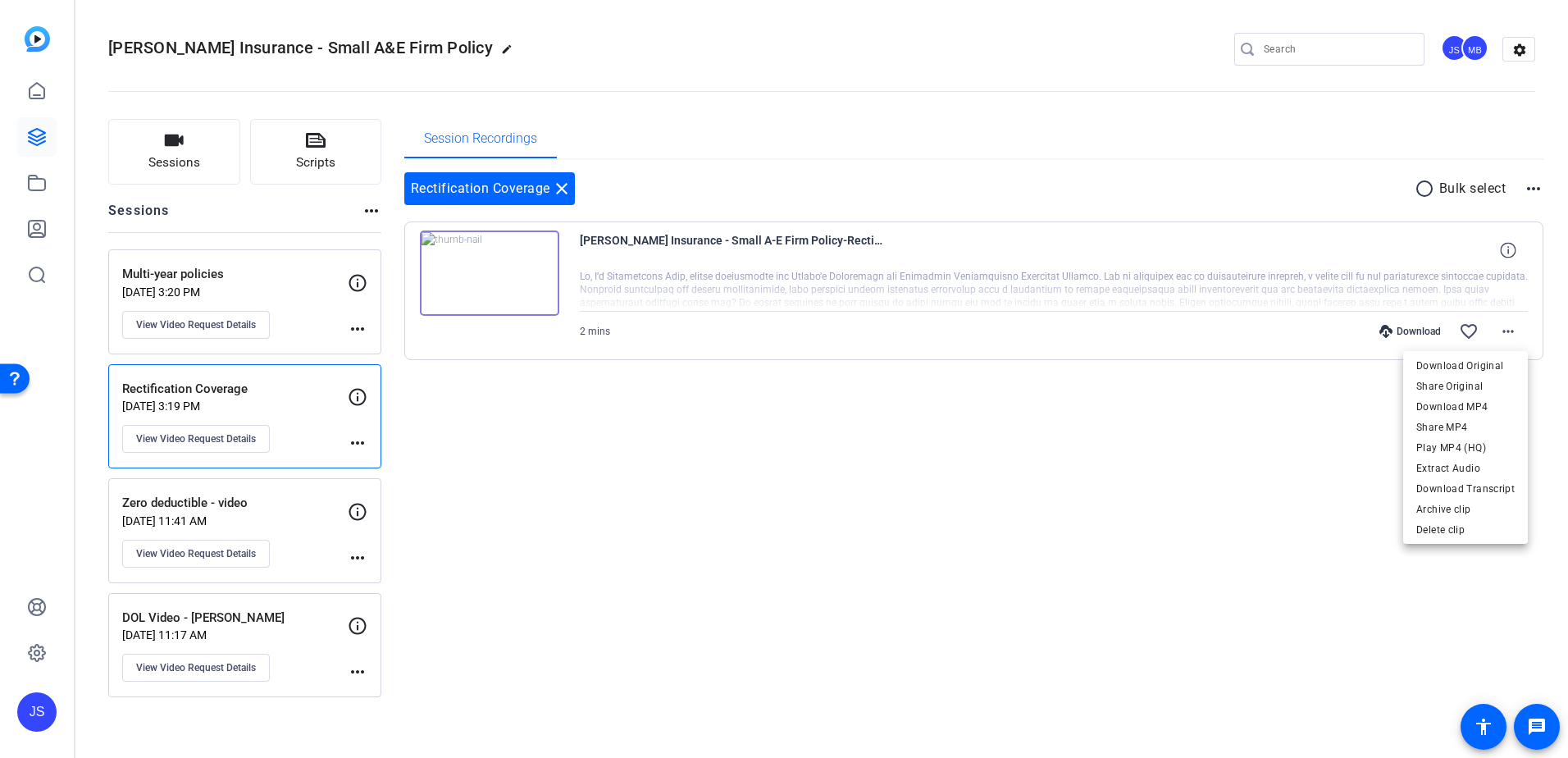
click at [490, 270] on div at bounding box center [784, 379] width 1568 height 758
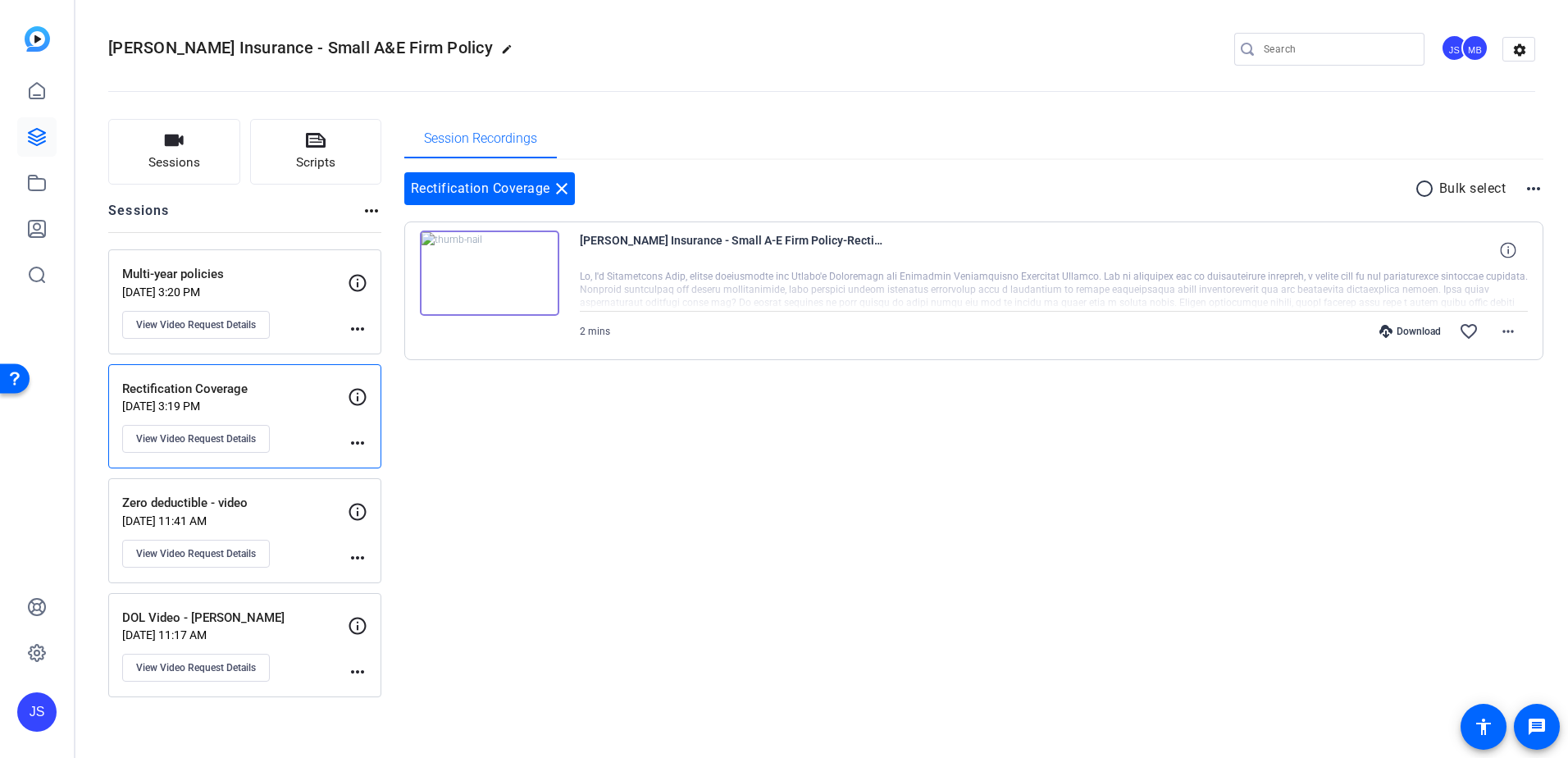
click at [490, 270] on img at bounding box center [489, 273] width 140 height 85
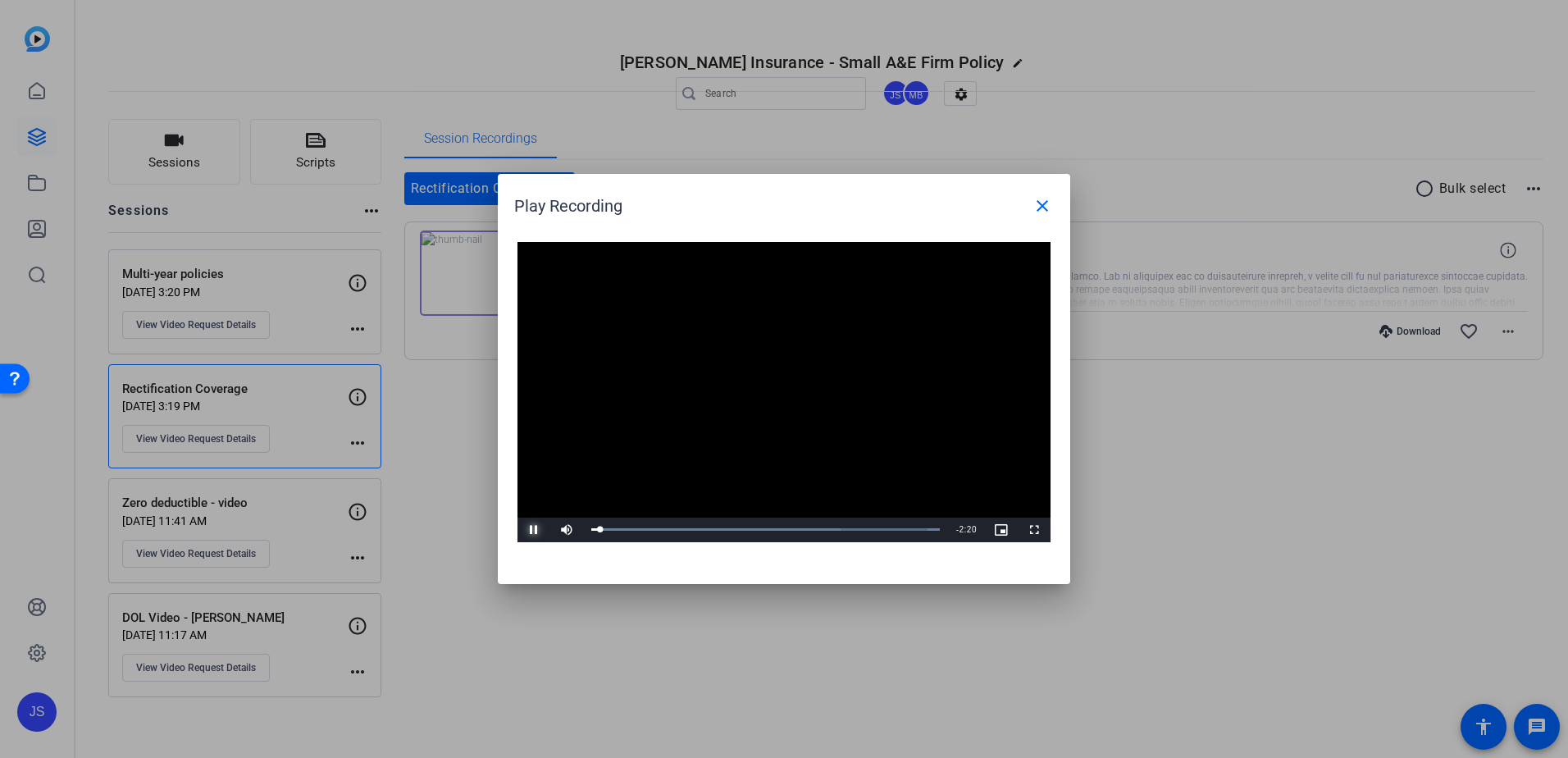
click at [524, 530] on span "Video Player" at bounding box center [533, 530] width 32 height 0
click at [1040, 205] on mat-icon "close" at bounding box center [1042, 205] width 19 height 19
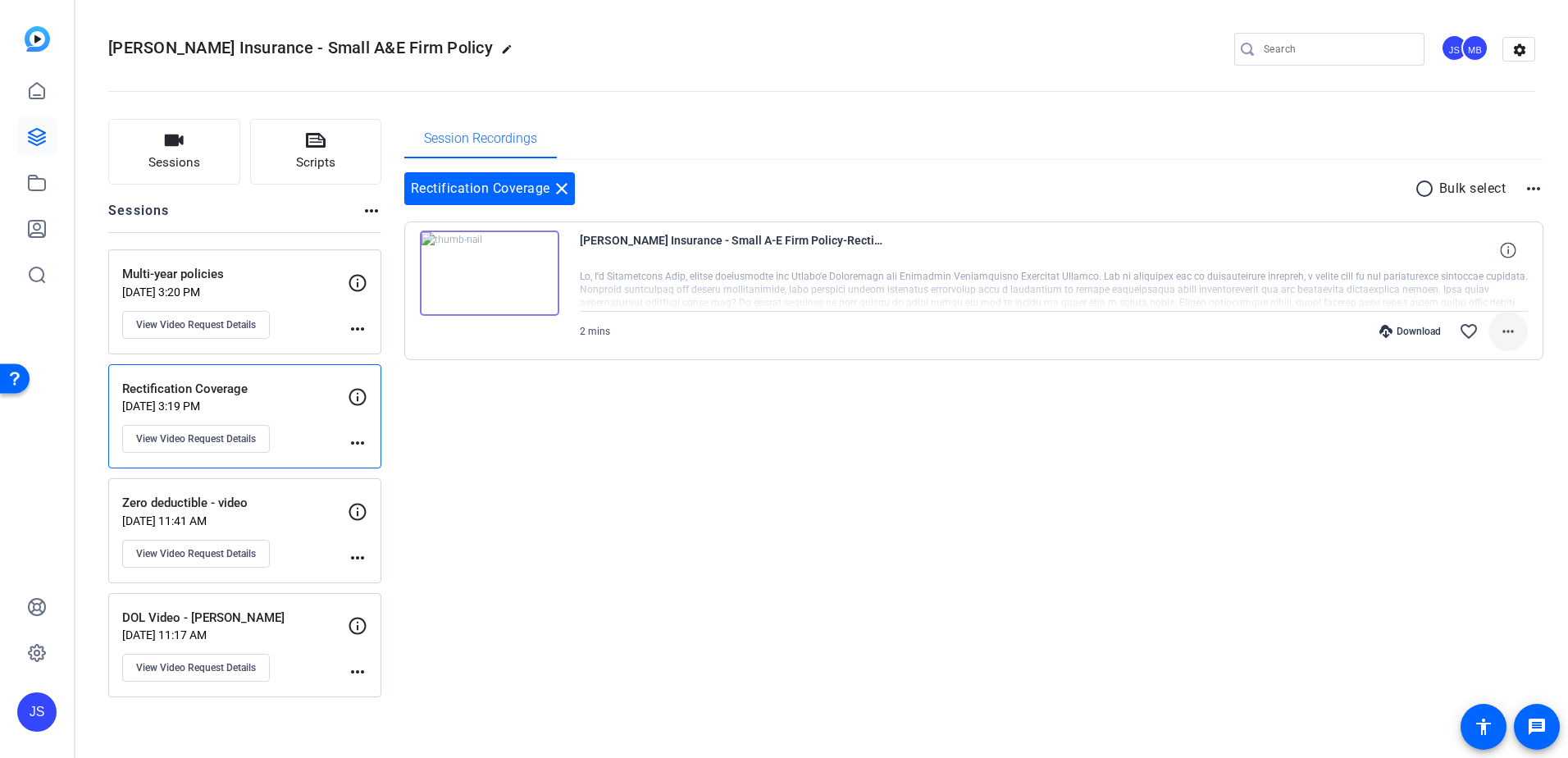
click at [1512, 326] on mat-icon "more_horiz" at bounding box center [1507, 330] width 19 height 19
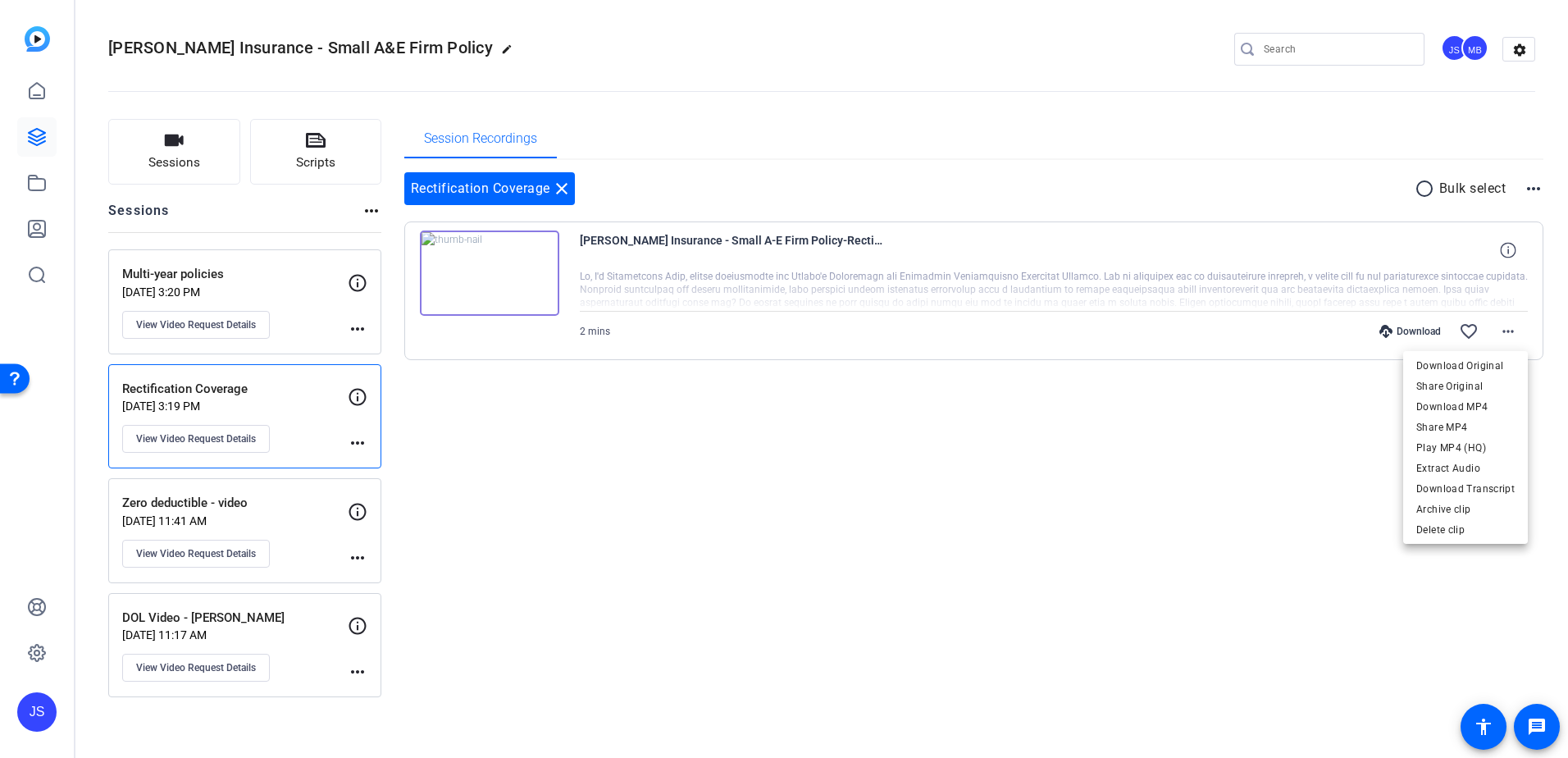
click at [491, 270] on div at bounding box center [784, 379] width 1568 height 758
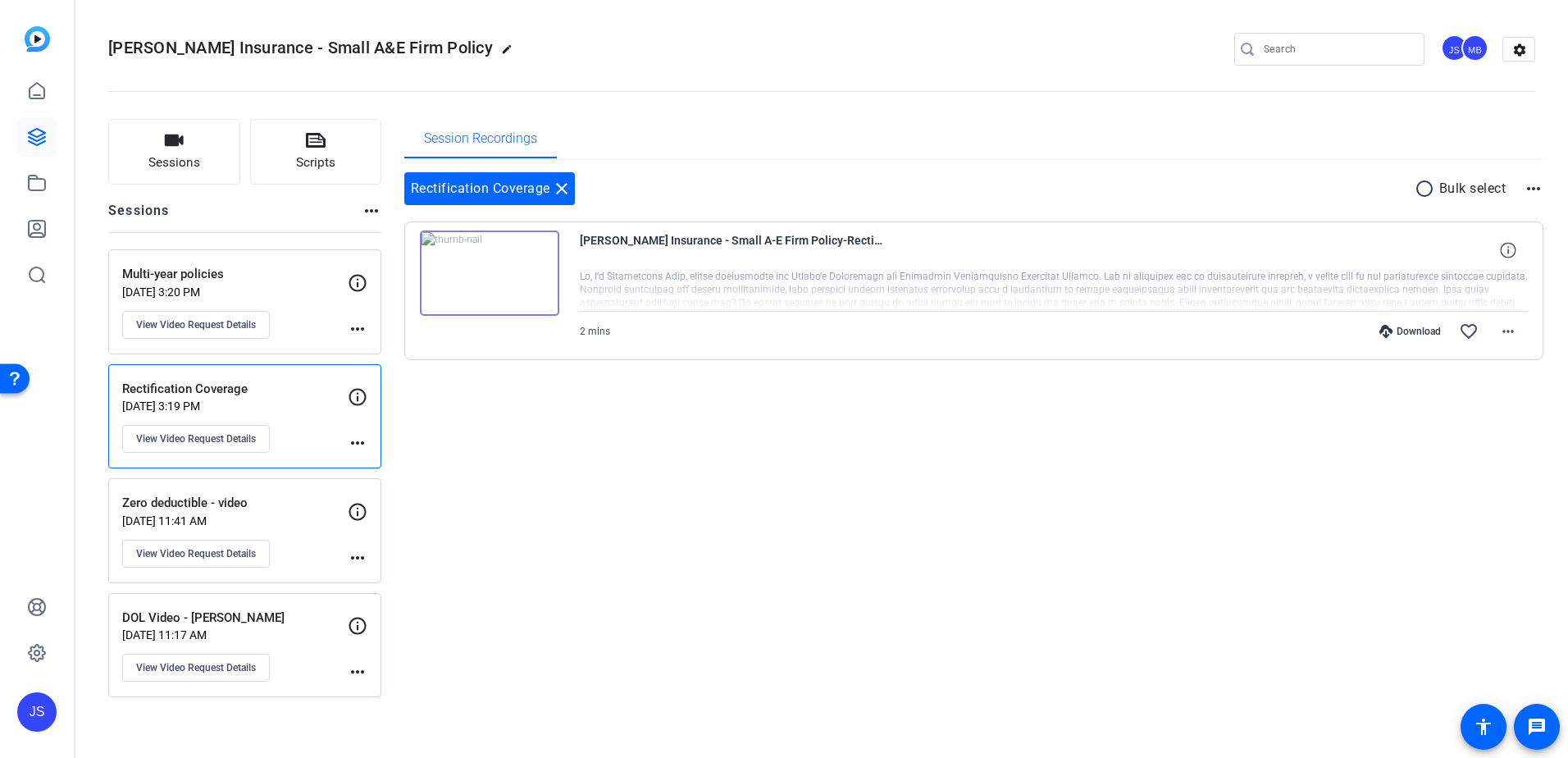
click at [264, 269] on p "Multi-year policies" at bounding box center [235, 274] width 226 height 19
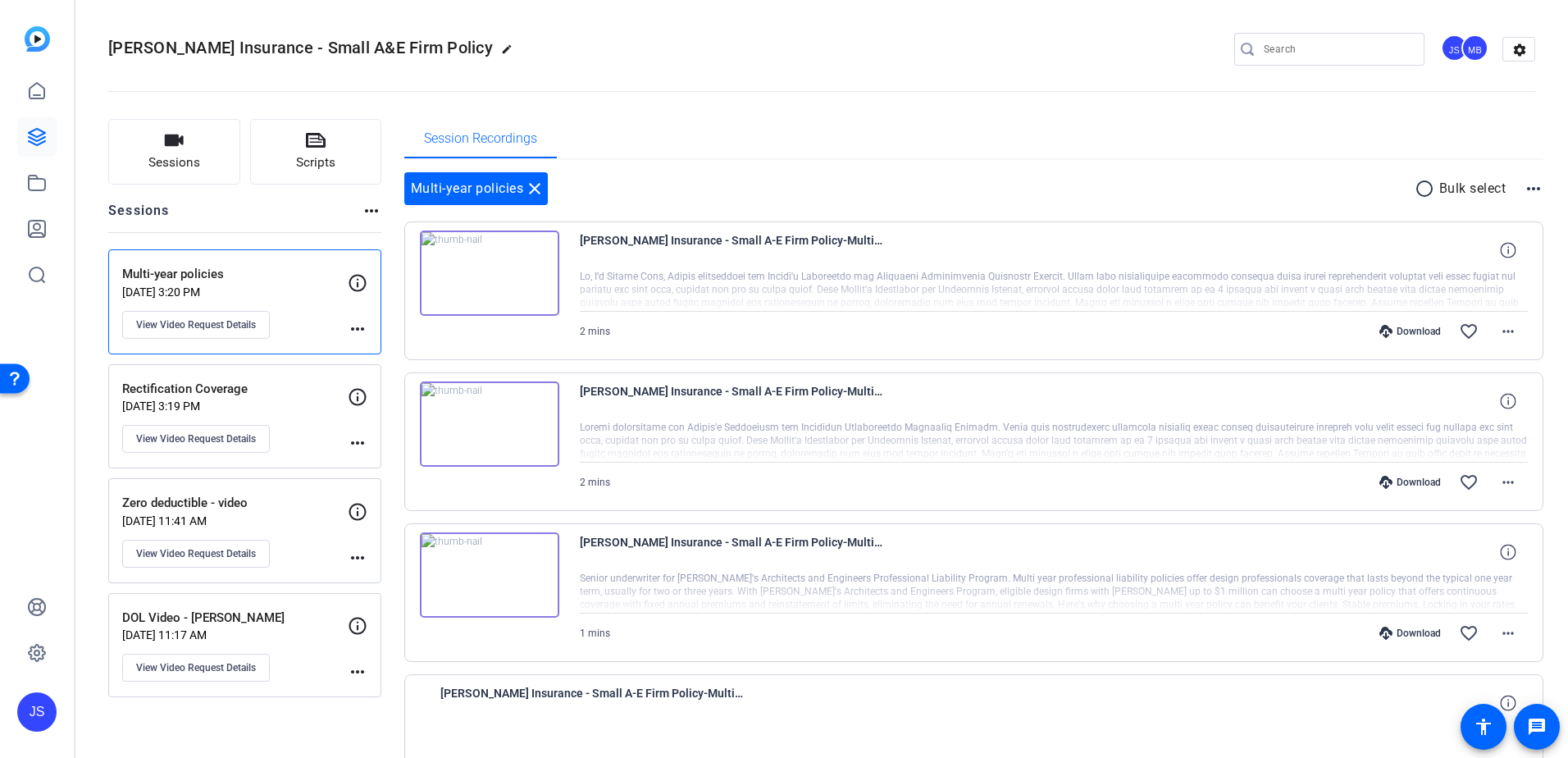
click at [491, 565] on img at bounding box center [489, 575] width 140 height 85
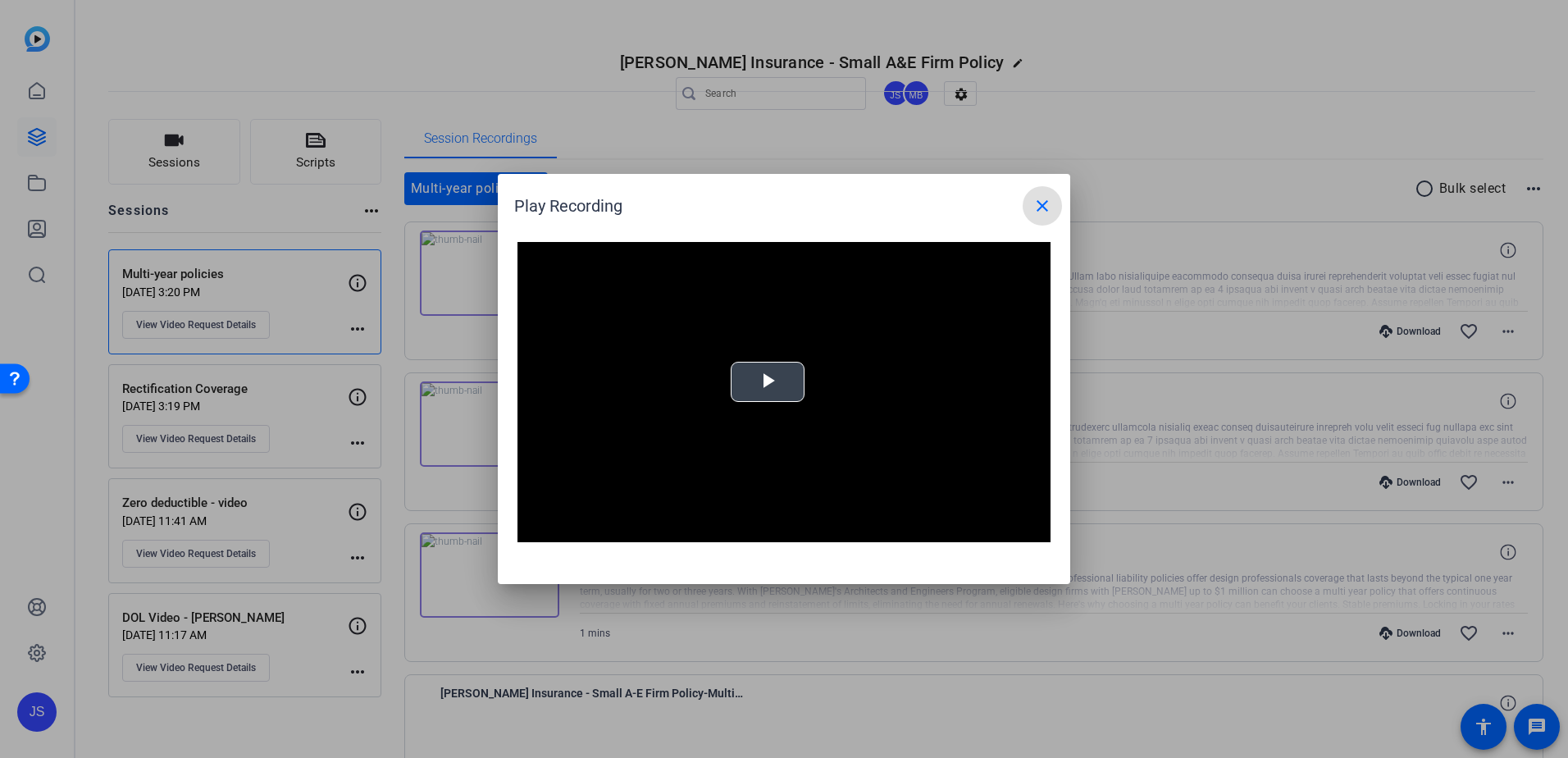
click at [743, 383] on div "Video Player is loading. Play Video Play Mute Current Time 0:00 / Duration -:- …" at bounding box center [784, 391] width 533 height 300
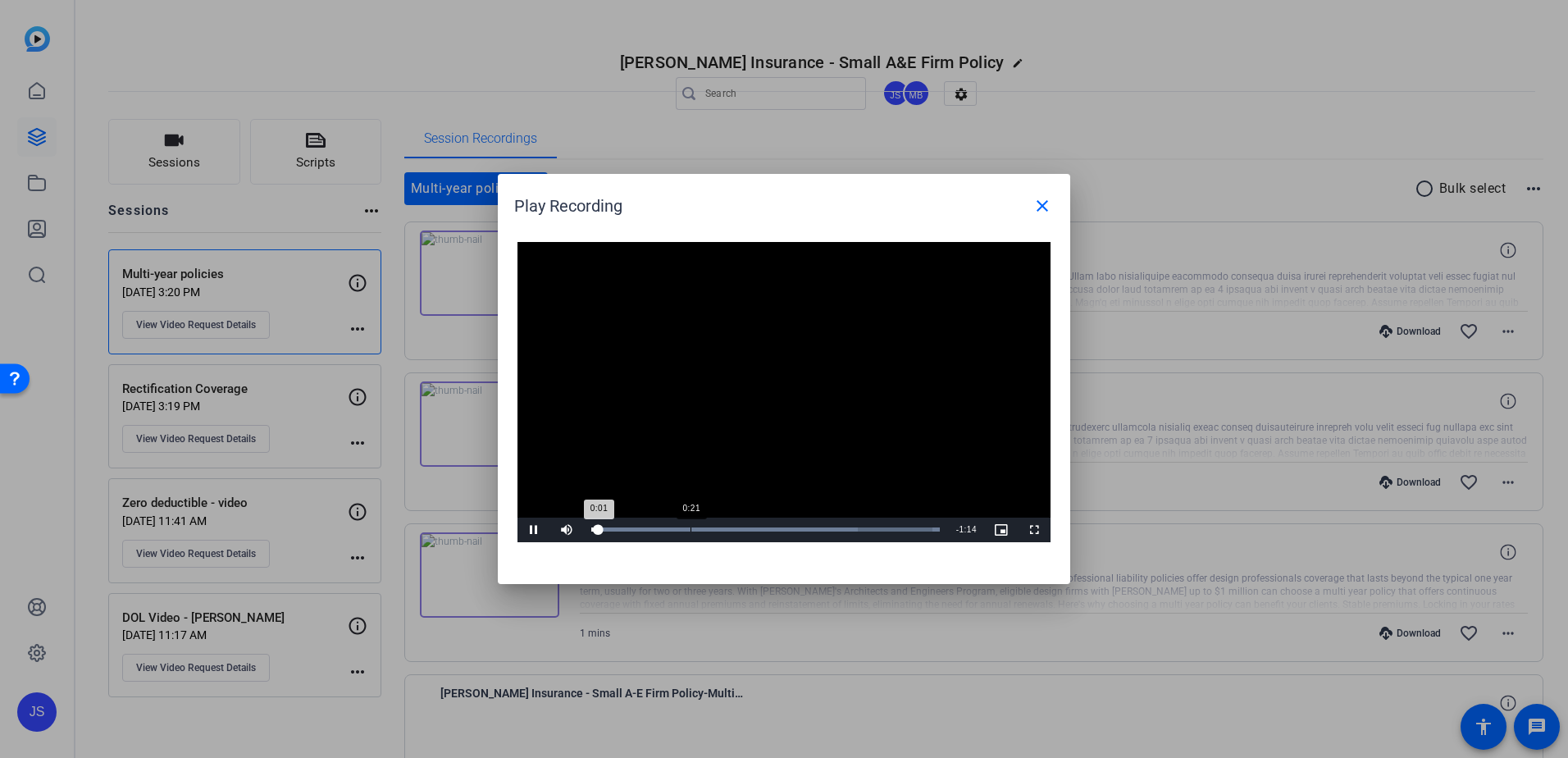
click at [690, 528] on div "Loaded : 100.00% 0:21 0:01" at bounding box center [765, 529] width 349 height 4
click at [760, 528] on div "Loaded : 100.00% 0:36 0:21" at bounding box center [765, 529] width 349 height 4
click at [891, 531] on div "Progress Bar" at bounding box center [765, 529] width 349 height 4
click at [865, 530] on div "Loaded : 100.00% 0:59 0:59" at bounding box center [765, 529] width 349 height 4
click at [1035, 205] on mat-icon "close" at bounding box center [1042, 205] width 19 height 19
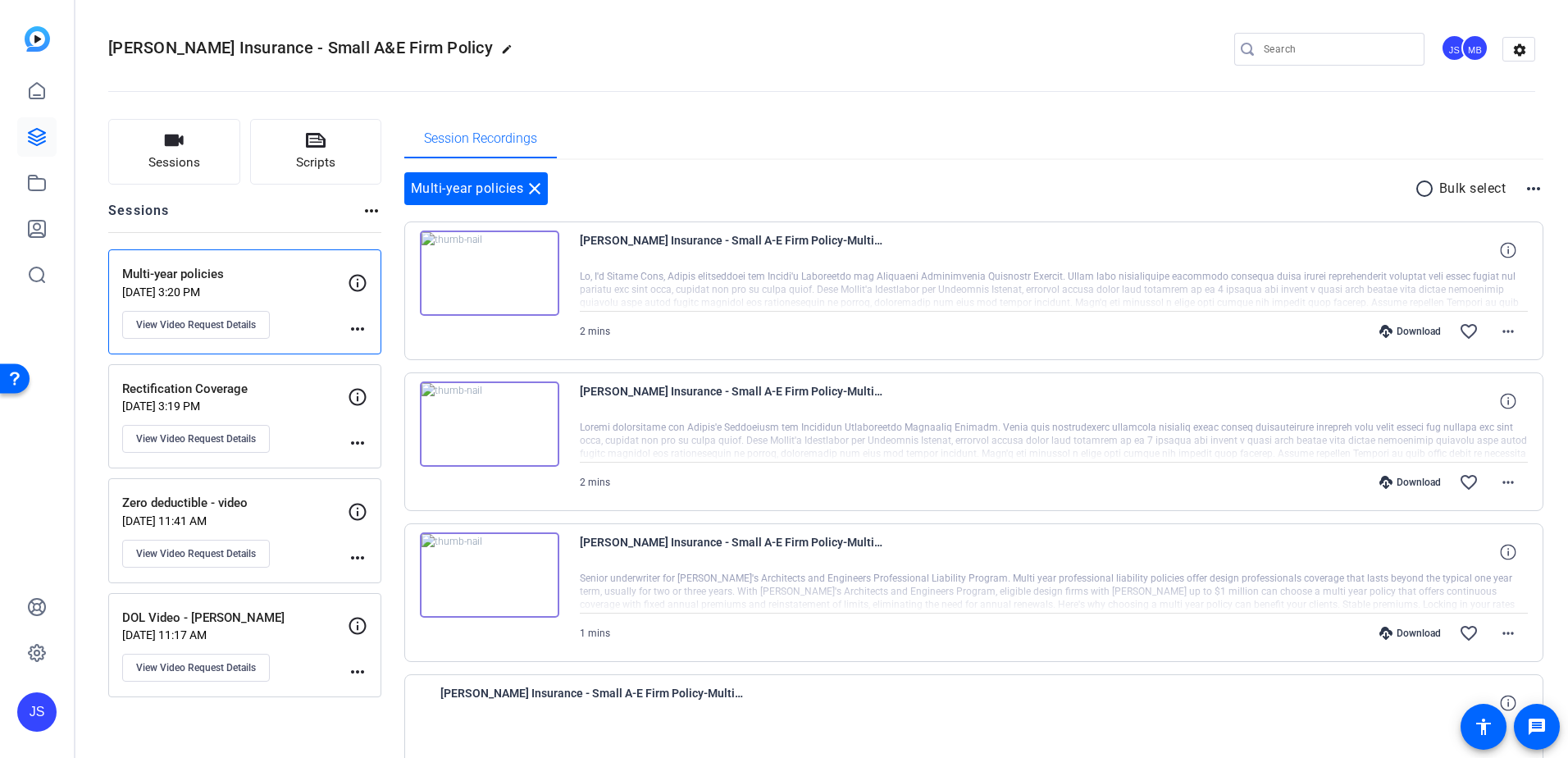
click at [480, 426] on img at bounding box center [489, 424] width 140 height 85
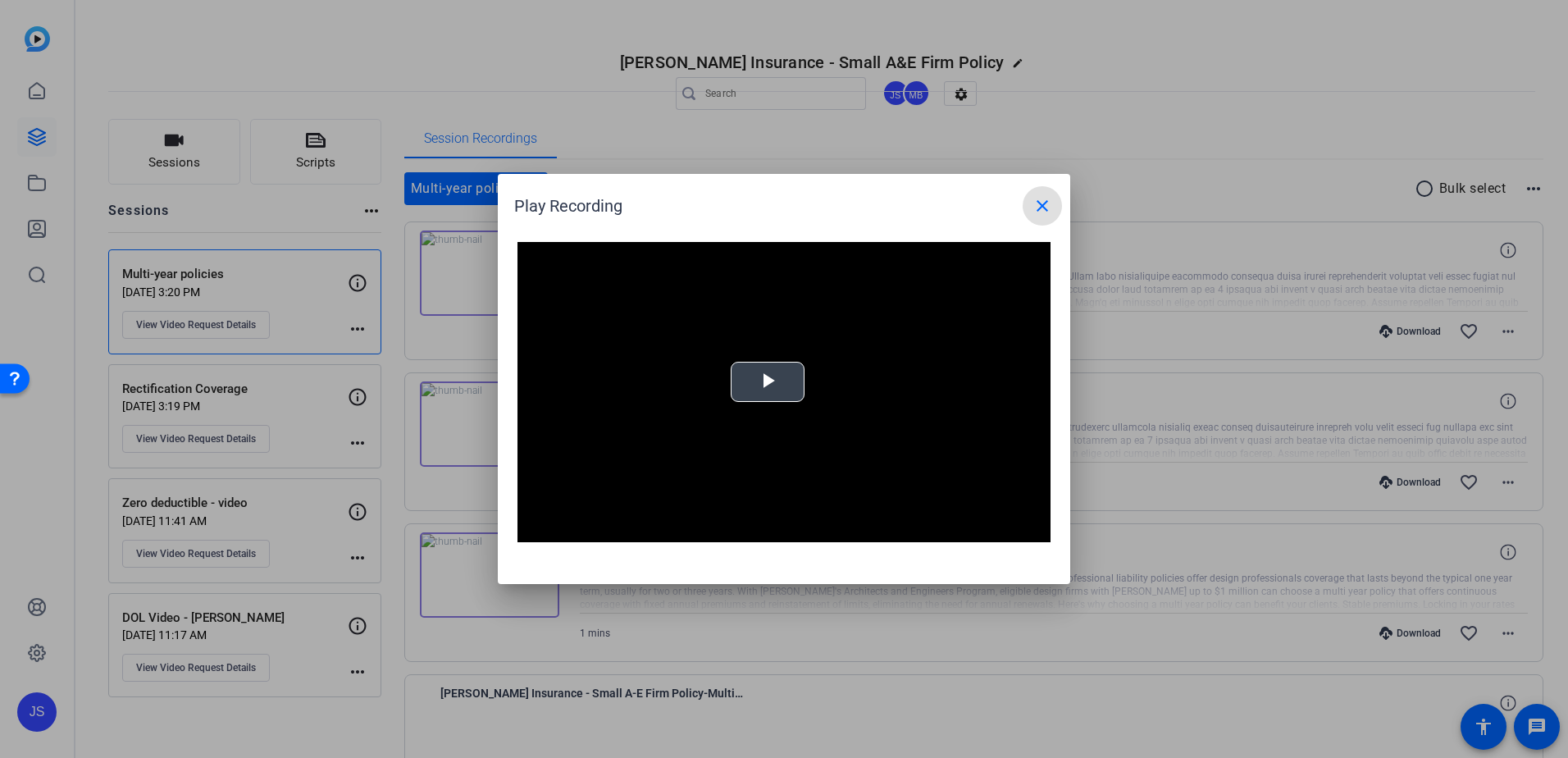
click at [768, 382] on span "Video Player" at bounding box center [768, 382] width 0 height 0
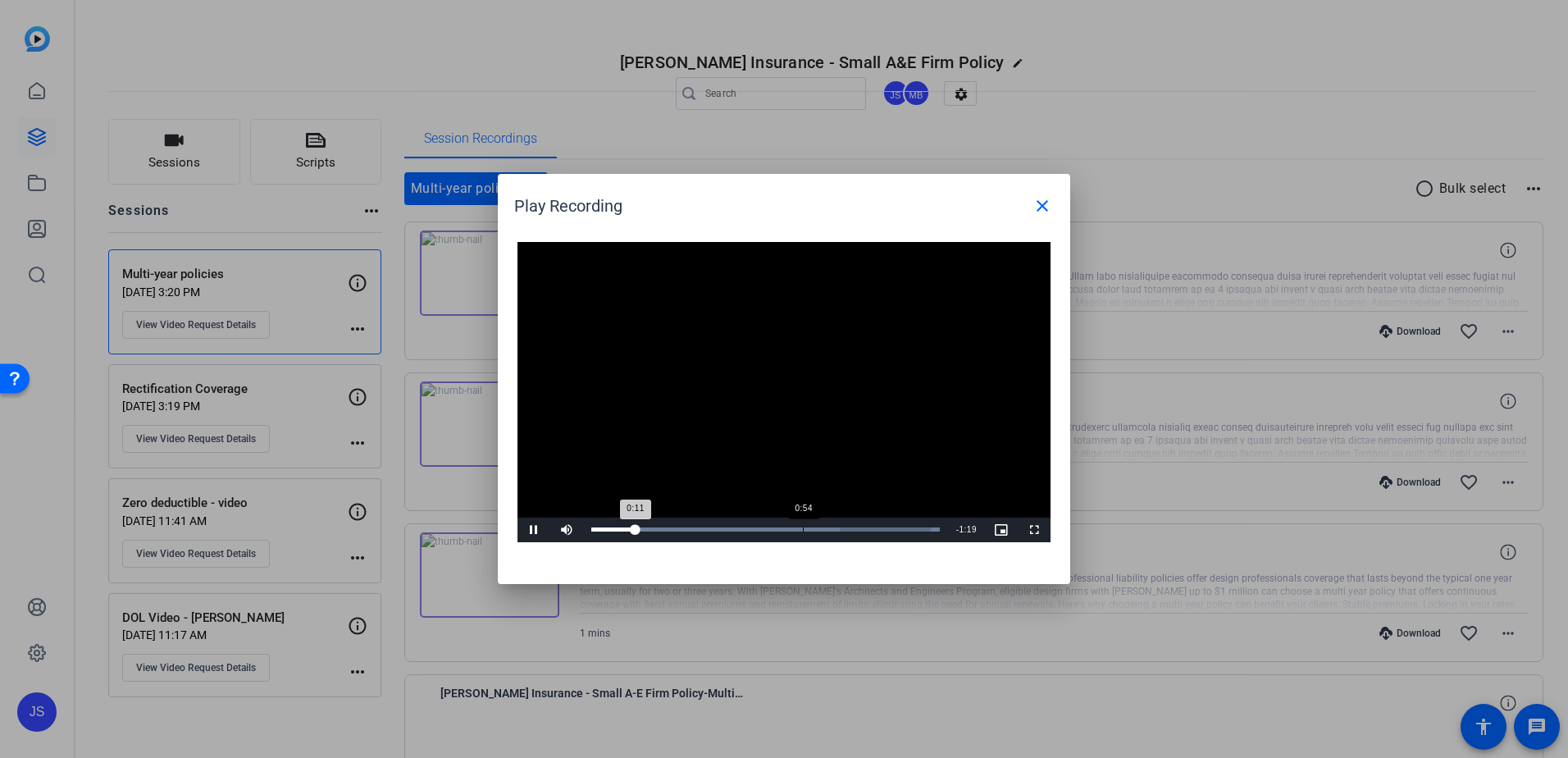
click at [803, 531] on div "Loaded : 100.00% 0:54 0:11" at bounding box center [765, 529] width 349 height 4
click at [916, 530] on div "Progress Bar" at bounding box center [765, 529] width 349 height 4
click at [895, 530] on div "Loaded : 100.00% 1:20 1:24" at bounding box center [765, 529] width 349 height 4
click at [872, 530] on div "Loaded : 100.00% 1:12 1:12" at bounding box center [765, 529] width 349 height 4
click at [1041, 204] on mat-icon "close" at bounding box center [1042, 205] width 19 height 19
